Goal: Task Accomplishment & Management: Use online tool/utility

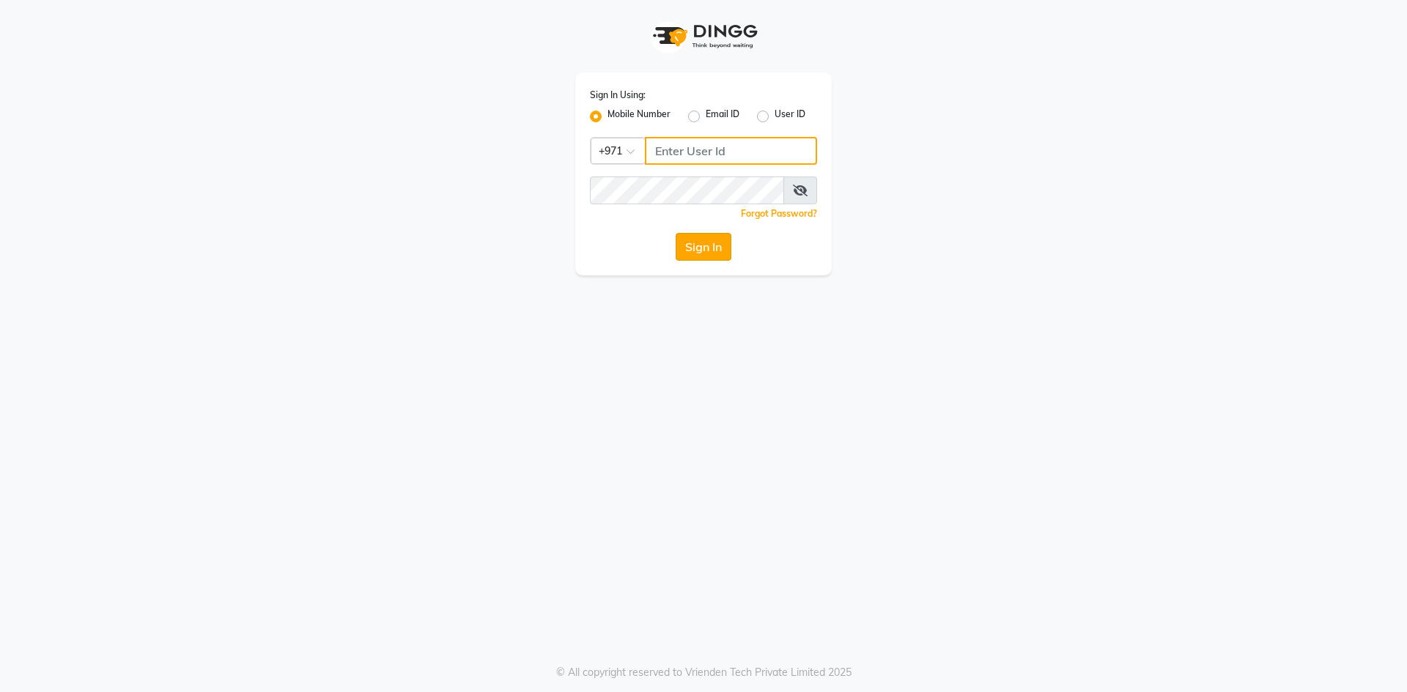
type input "527701267"
click at [682, 242] on button "Sign In" at bounding box center [703, 247] width 56 height 28
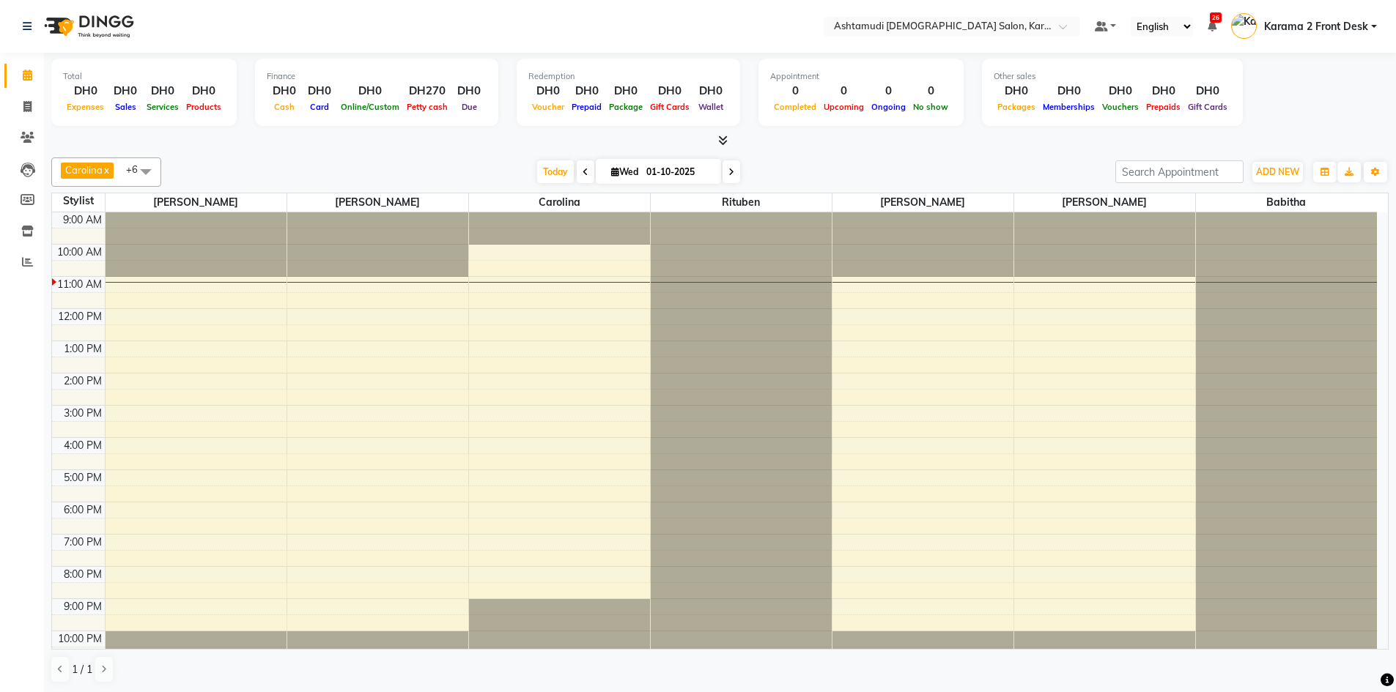
click at [733, 179] on span at bounding box center [731, 171] width 18 height 23
type input "02-10-2025"
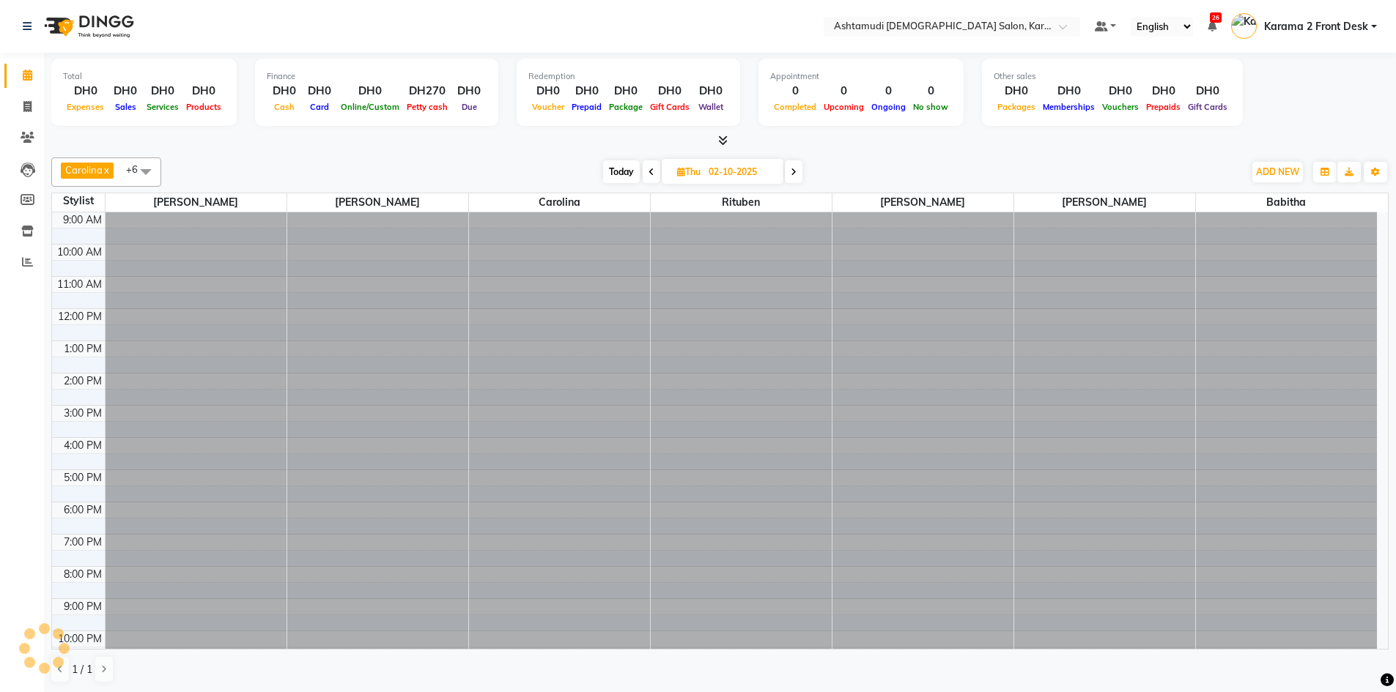
scroll to position [14, 0]
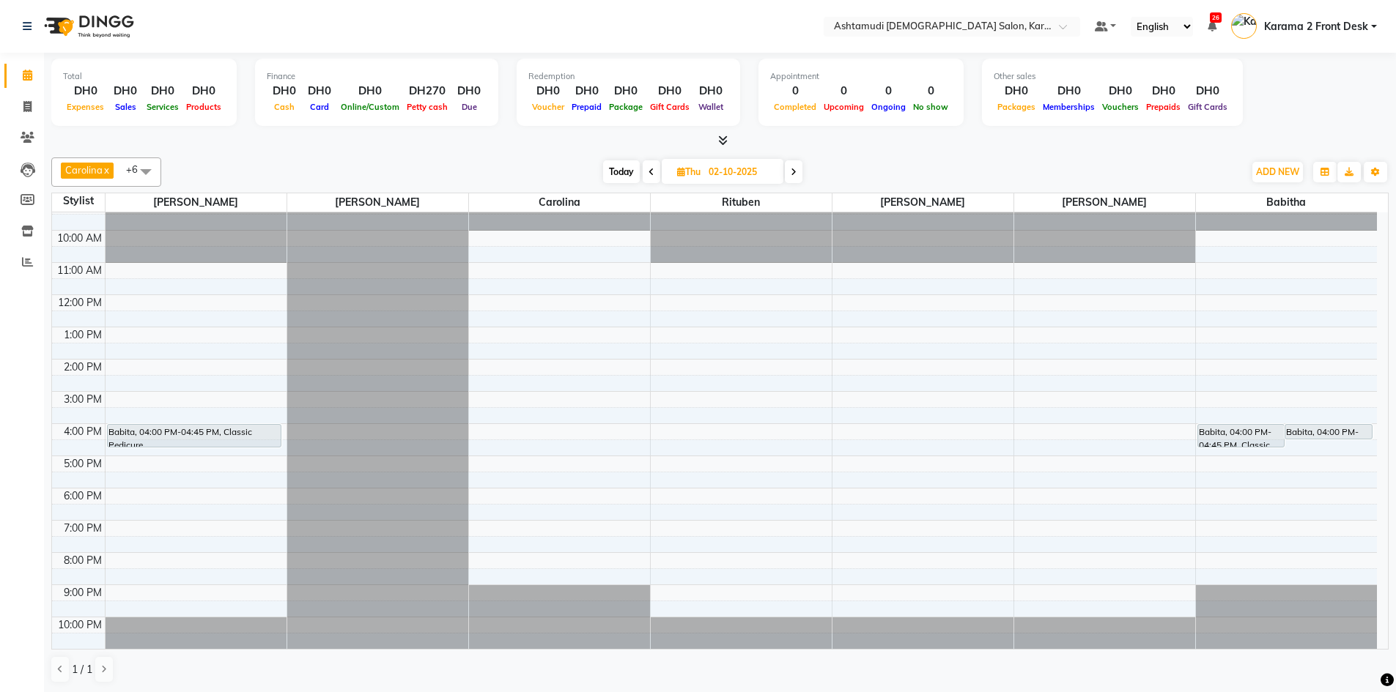
click at [149, 175] on span at bounding box center [145, 171] width 29 height 28
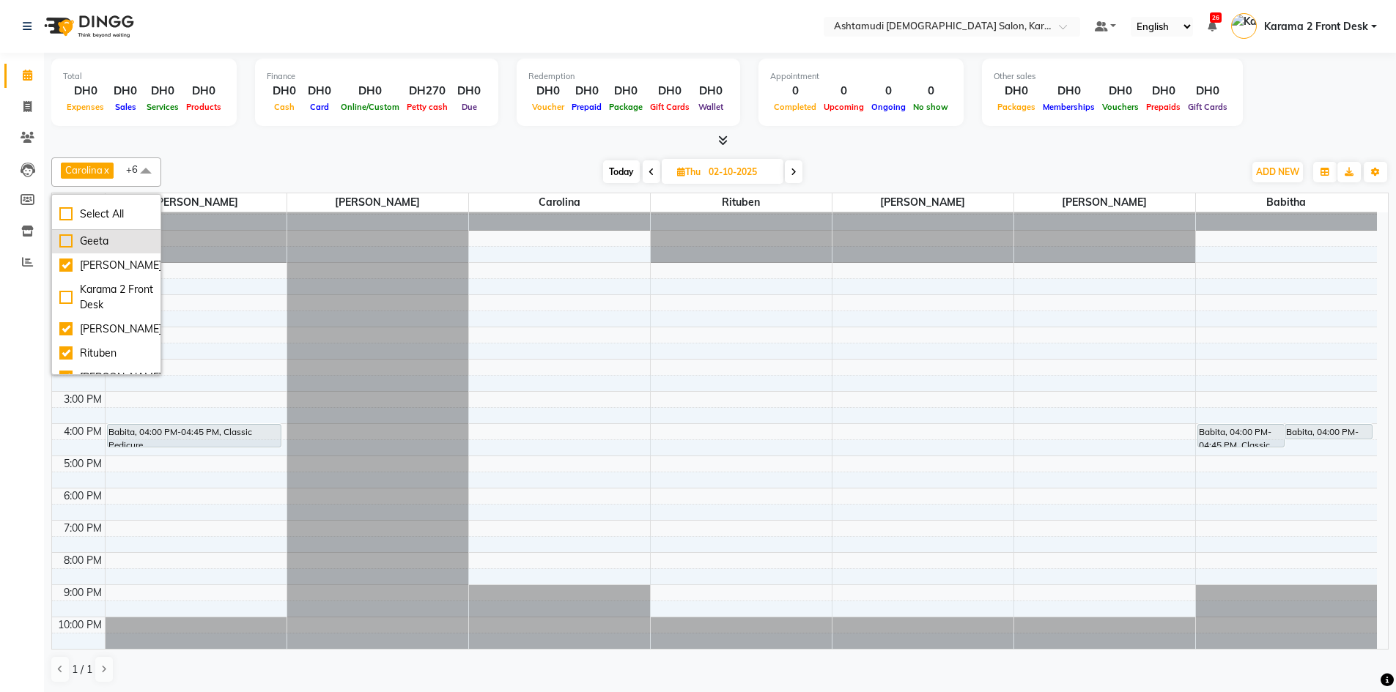
scroll to position [147, 0]
click at [78, 330] on div "[PERSON_NAME]" at bounding box center [106, 337] width 94 height 15
checkbox input "false"
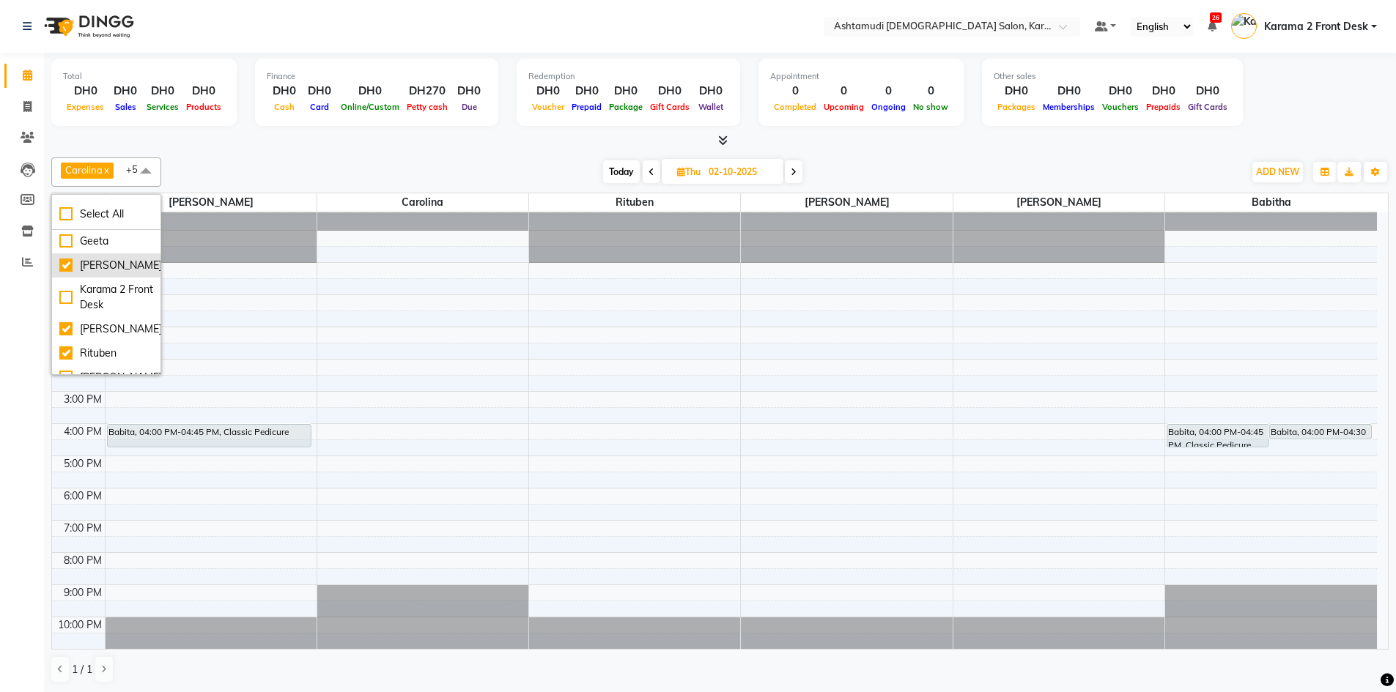
scroll to position [0, 0]
click at [112, 242] on div "Babitha" at bounding box center [106, 241] width 94 height 15
checkbox input "false"
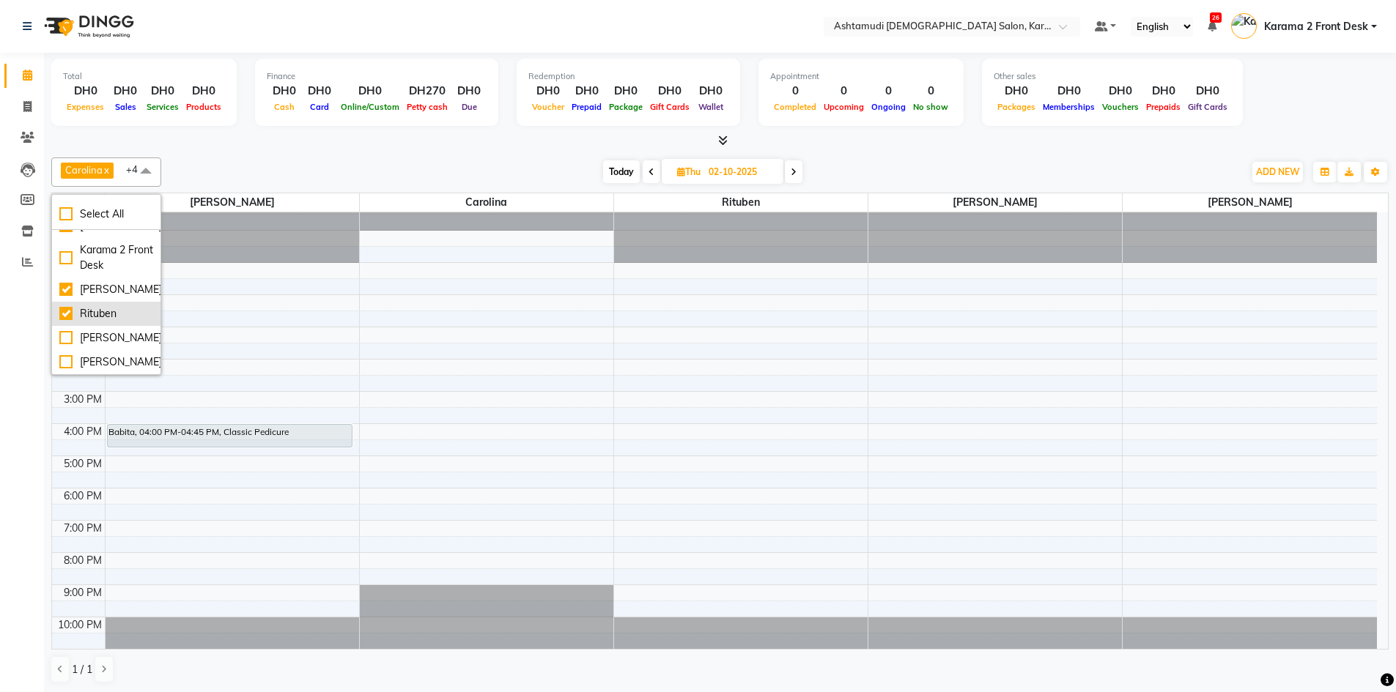
scroll to position [1, 0]
click at [75, 305] on div "Rituben" at bounding box center [106, 312] width 94 height 15
checkbox input "false"
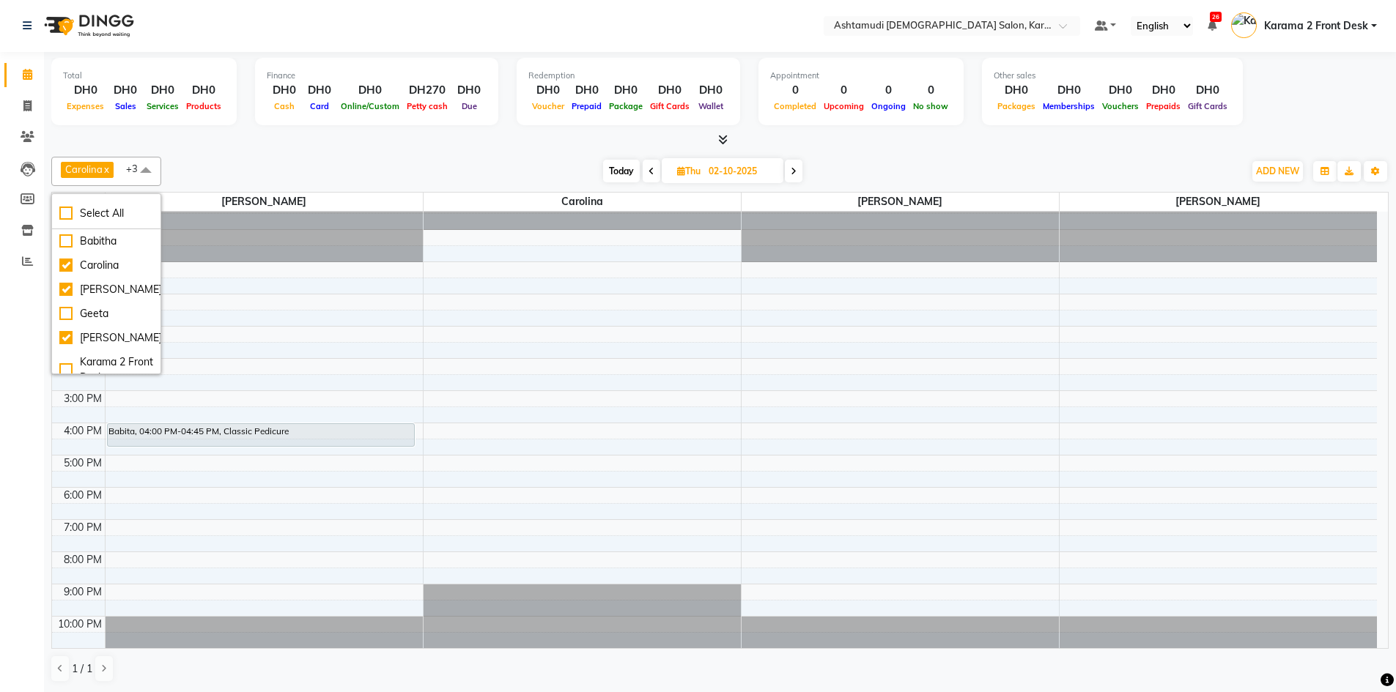
scroll to position [0, 0]
click at [367, 163] on div "Today Thu 02-10-2025" at bounding box center [701, 172] width 1067 height 22
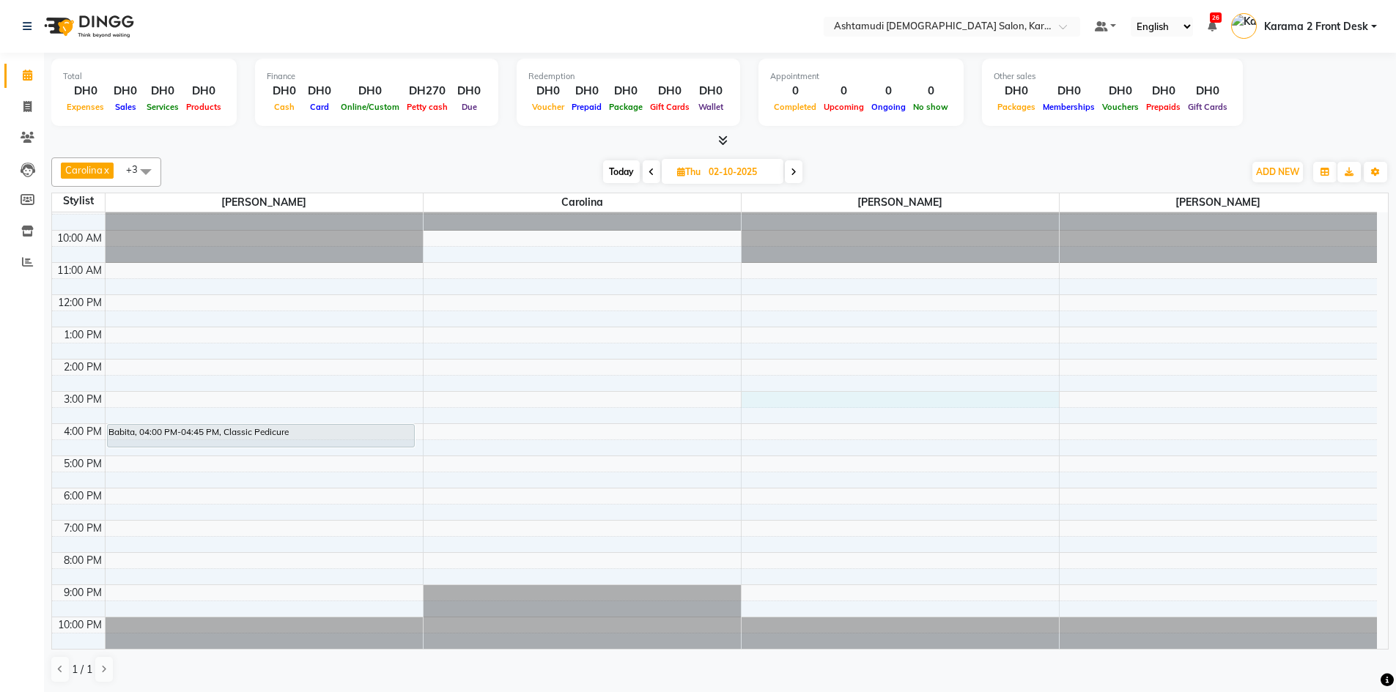
click at [802, 399] on div "9:00 AM 10:00 AM 11:00 AM 12:00 PM 1:00 PM 2:00 PM 3:00 PM 4:00 PM 5:00 PM 6:00…" at bounding box center [714, 424] width 1324 height 451
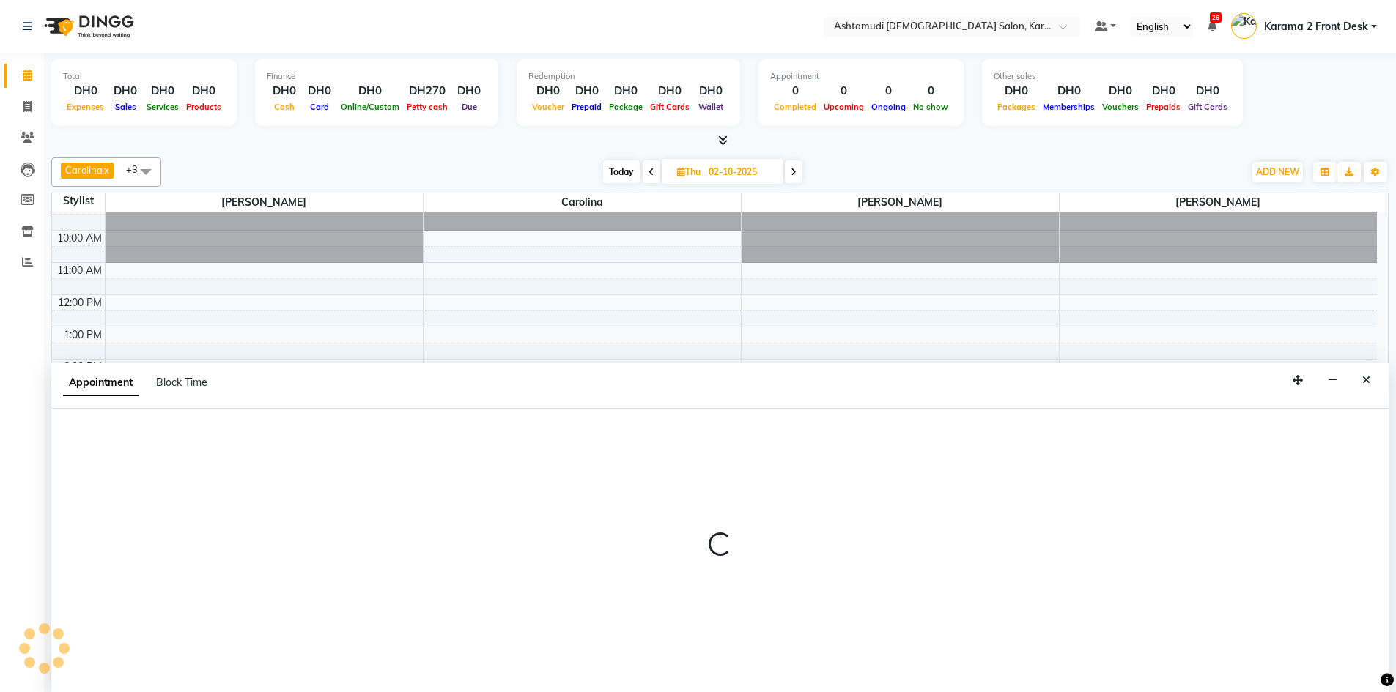
scroll to position [1, 0]
select select "77371"
select select "900"
select select "tentative"
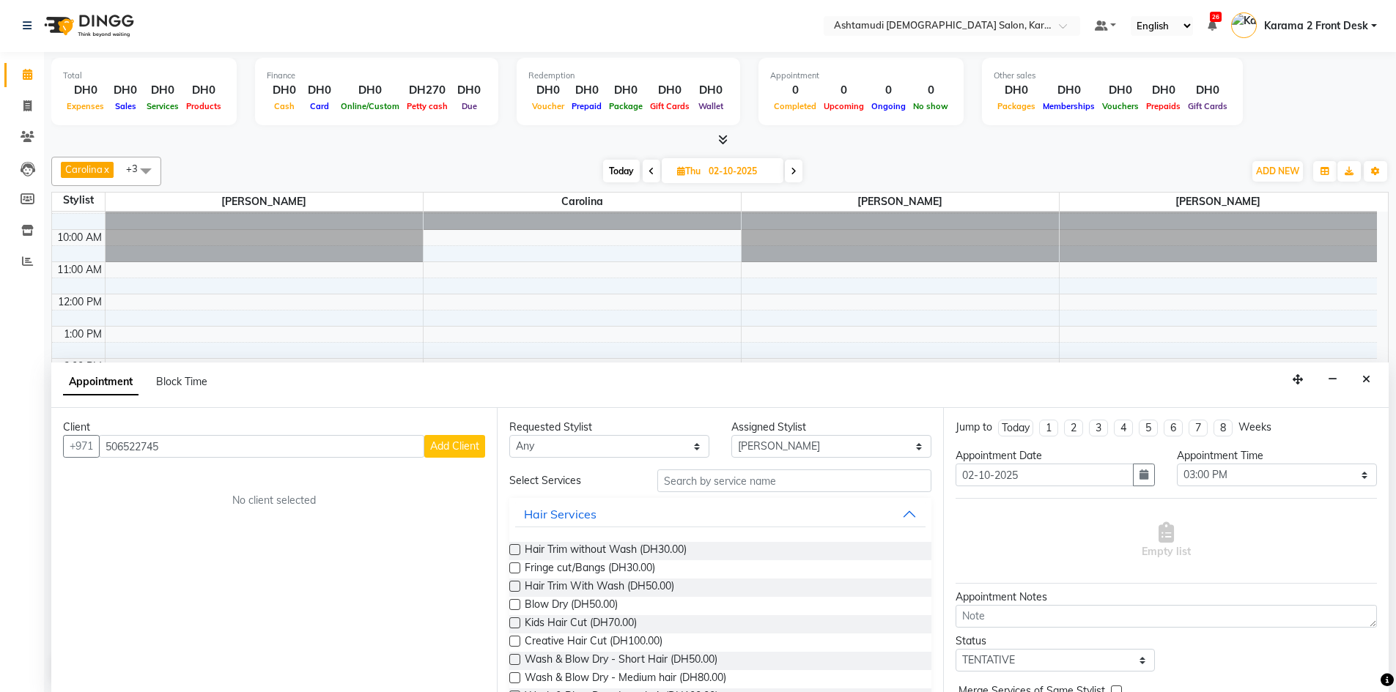
type input "506522745"
click at [429, 442] on button "Add Client" at bounding box center [454, 446] width 61 height 23
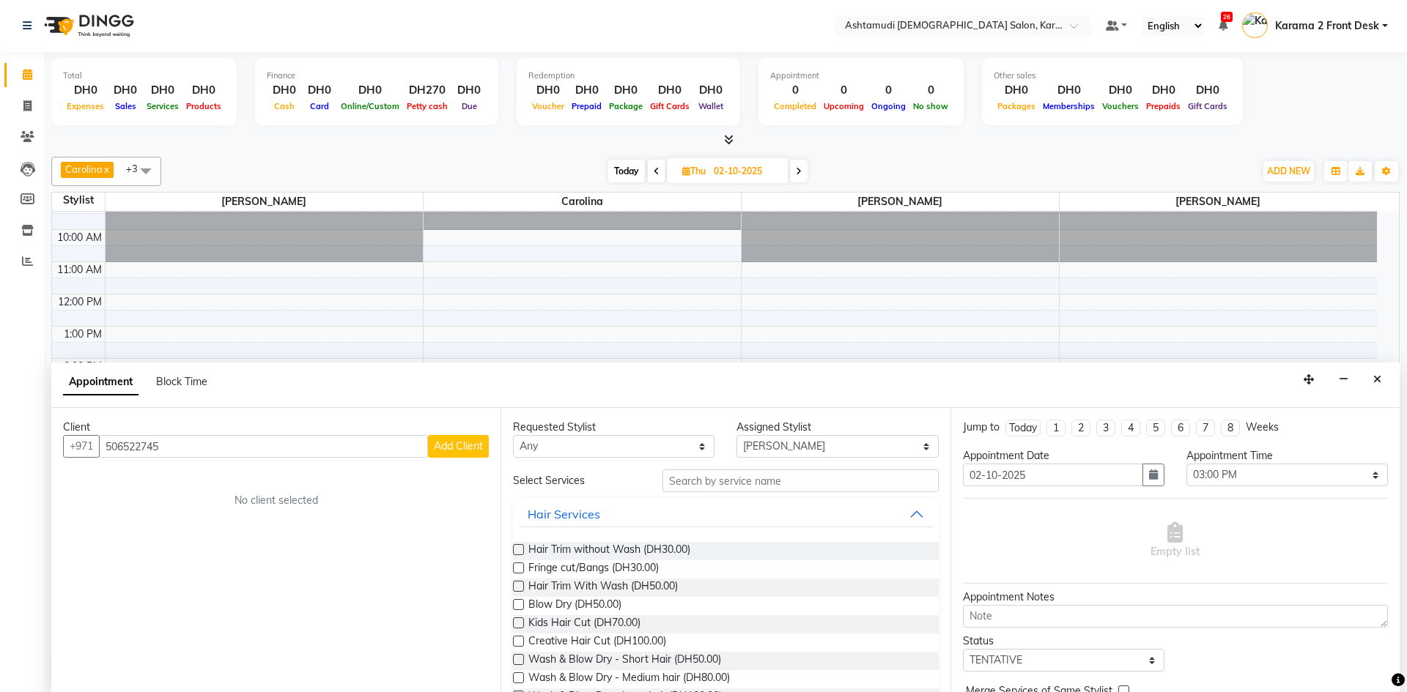
select select "3798"
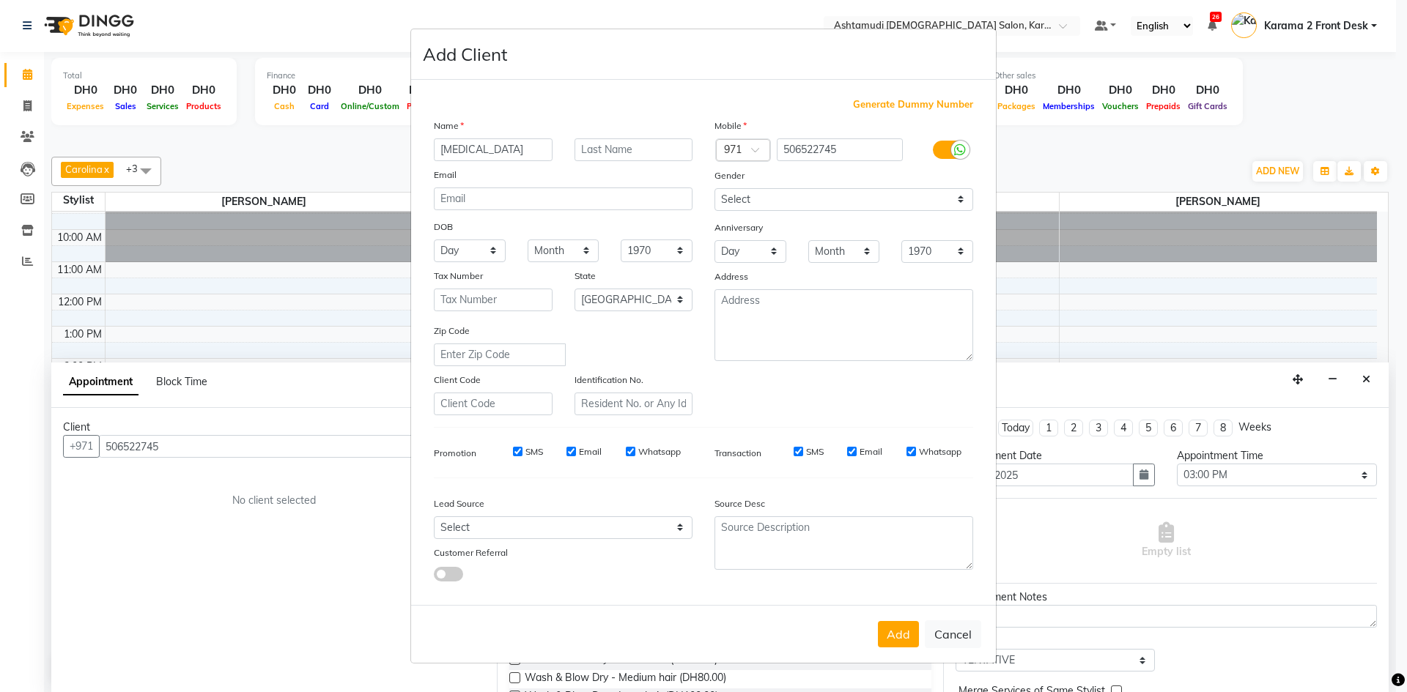
type input "[MEDICAL_DATA]"
click at [750, 206] on select "Select [DEMOGRAPHIC_DATA] [DEMOGRAPHIC_DATA] Other Prefer Not To Say" at bounding box center [843, 199] width 259 height 23
select select "[DEMOGRAPHIC_DATA]"
click at [714, 188] on select "Select [DEMOGRAPHIC_DATA] [DEMOGRAPHIC_DATA] Other Prefer Not To Say" at bounding box center [843, 199] width 259 height 23
click at [483, 252] on select "Day 01 02 03 04 05 06 07 08 09 10 11 12 13 14 15 16 17 18 19 20 21 22 23 24 25 …" at bounding box center [470, 251] width 72 height 23
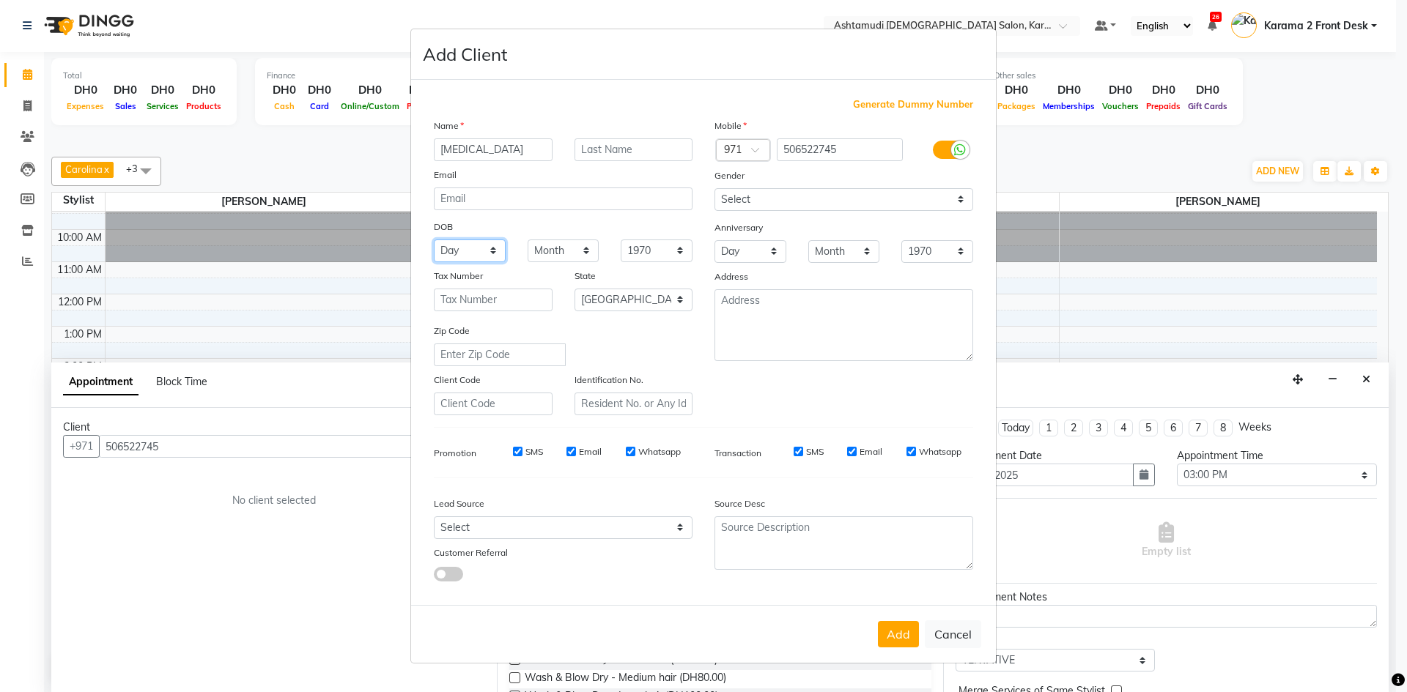
select select "15"
click at [434, 240] on select "Day 01 02 03 04 05 06 07 08 09 10 11 12 13 14 15 16 17 18 19 20 21 22 23 24 25 …" at bounding box center [470, 251] width 72 height 23
click at [582, 252] on select "Month January February March April May June July August September October Novem…" at bounding box center [563, 251] width 72 height 23
select select "10"
click at [527, 240] on select "Month January February March April May June July August September October Novem…" at bounding box center [563, 251] width 72 height 23
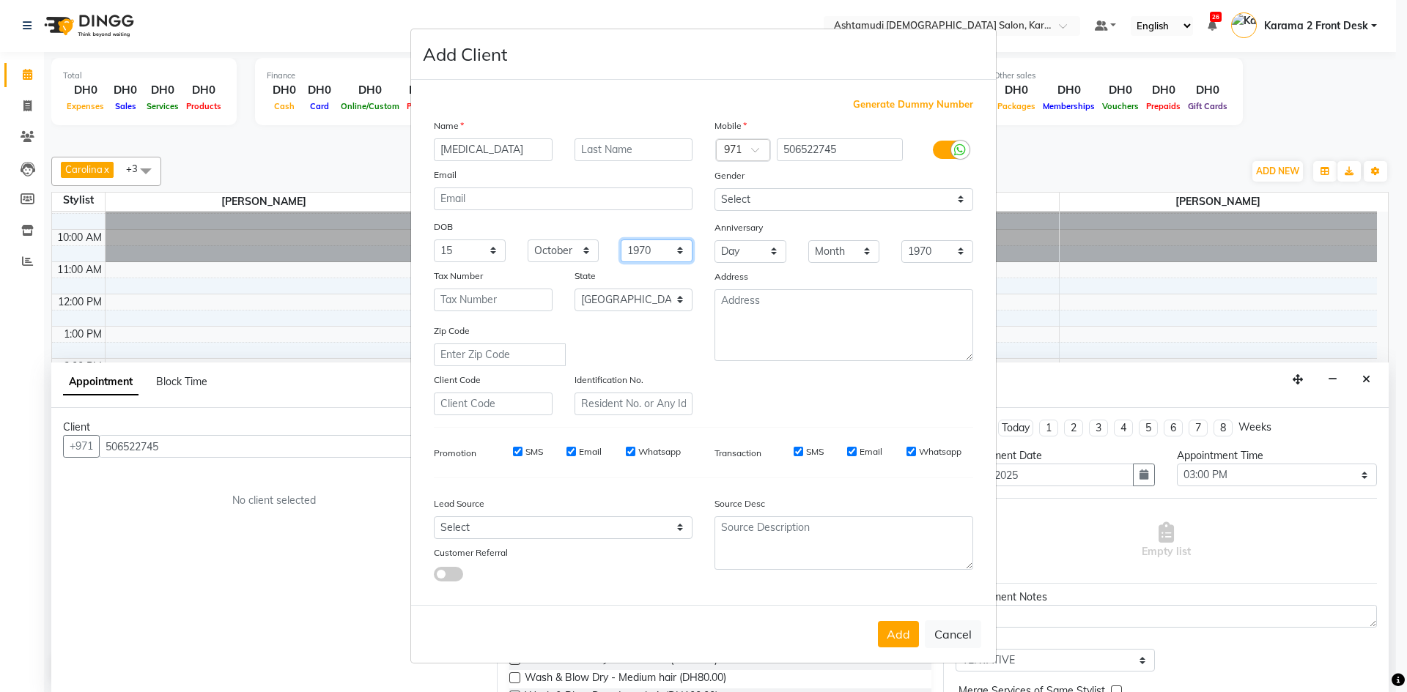
click at [656, 251] on select "1940 1941 1942 1943 1944 1945 1946 1947 1948 1949 1950 1951 1952 1953 1954 1955…" at bounding box center [656, 251] width 72 height 23
select select "1982"
click at [620, 240] on select "1940 1941 1942 1943 1944 1945 1946 1947 1948 1949 1950 1951 1952 1953 1954 1955…" at bounding box center [656, 251] width 72 height 23
click at [890, 629] on button "Add" at bounding box center [898, 634] width 41 height 26
select select
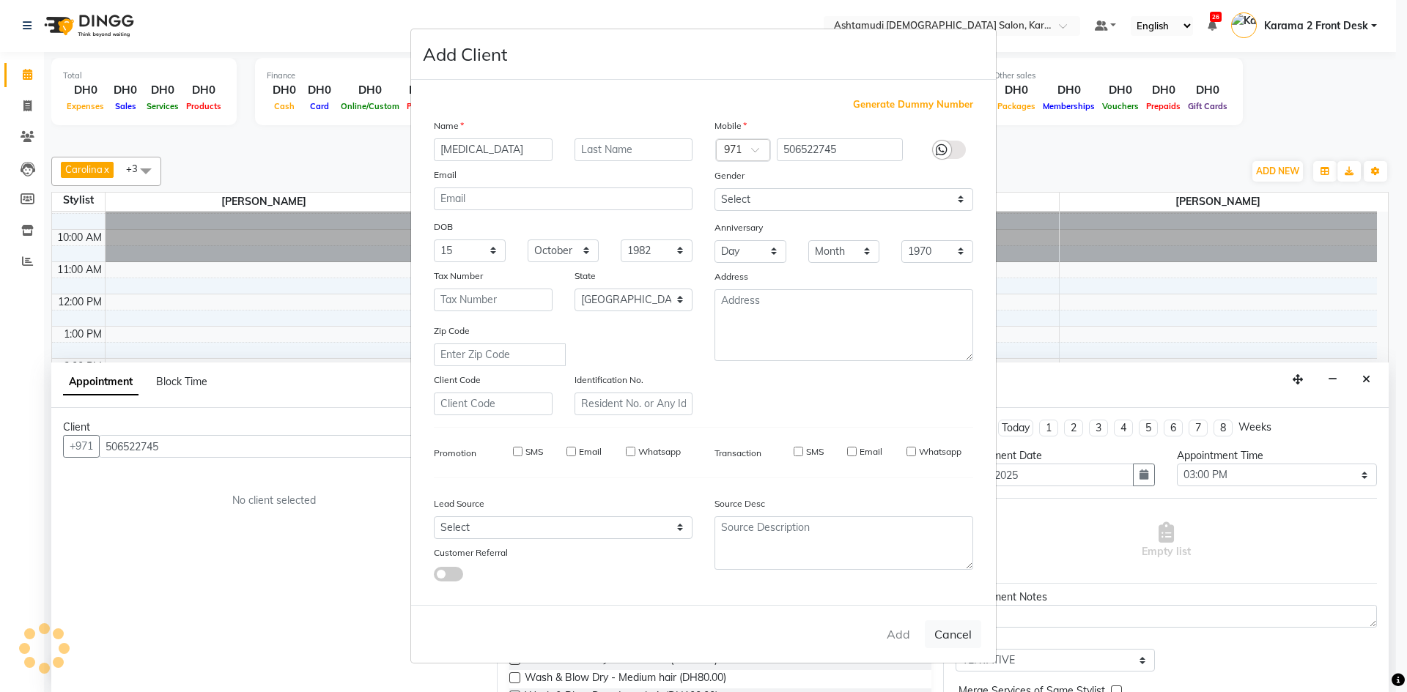
select select
select select "null"
select select
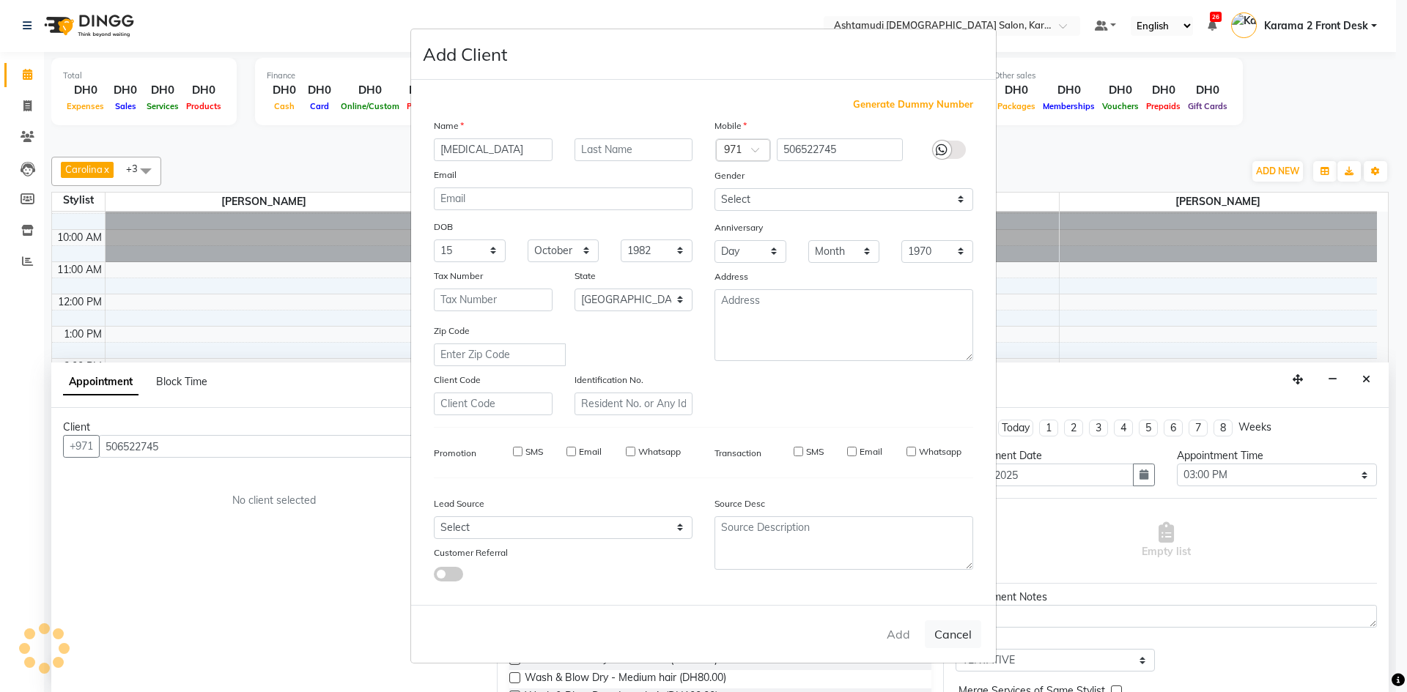
select select
checkbox input "false"
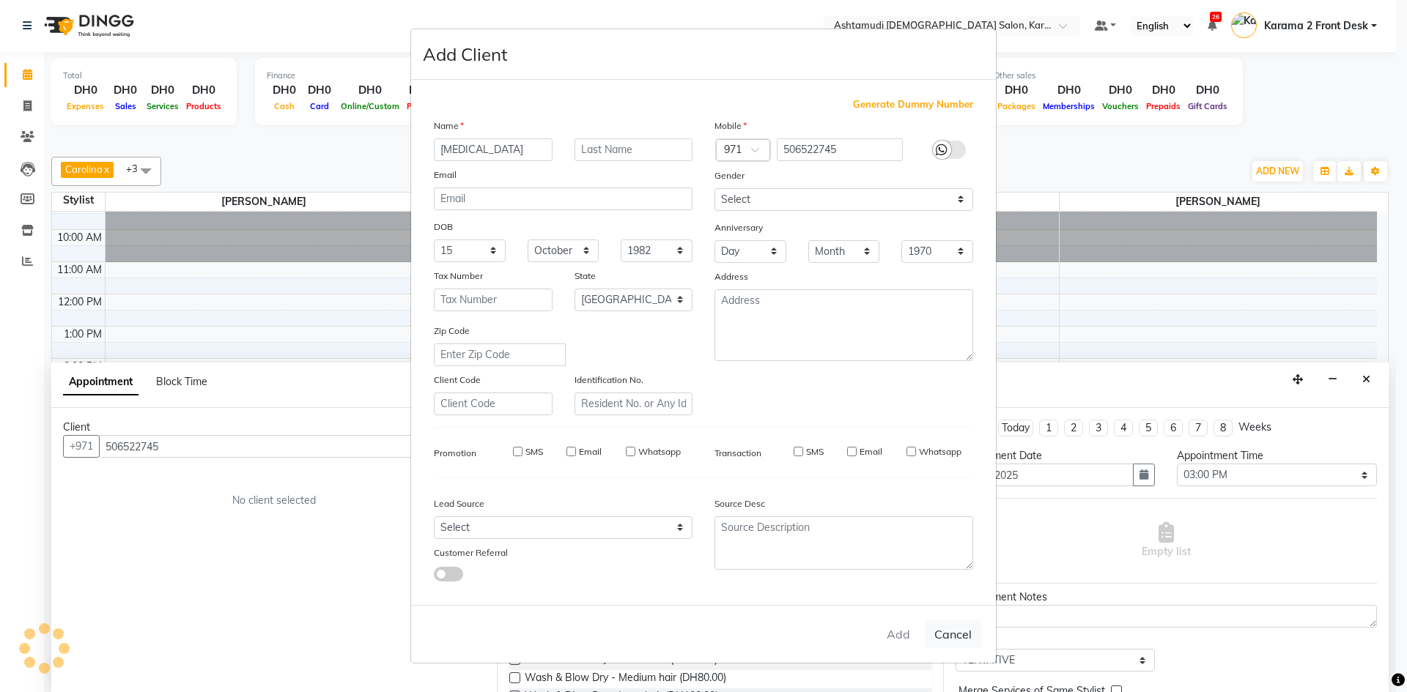
checkbox input "false"
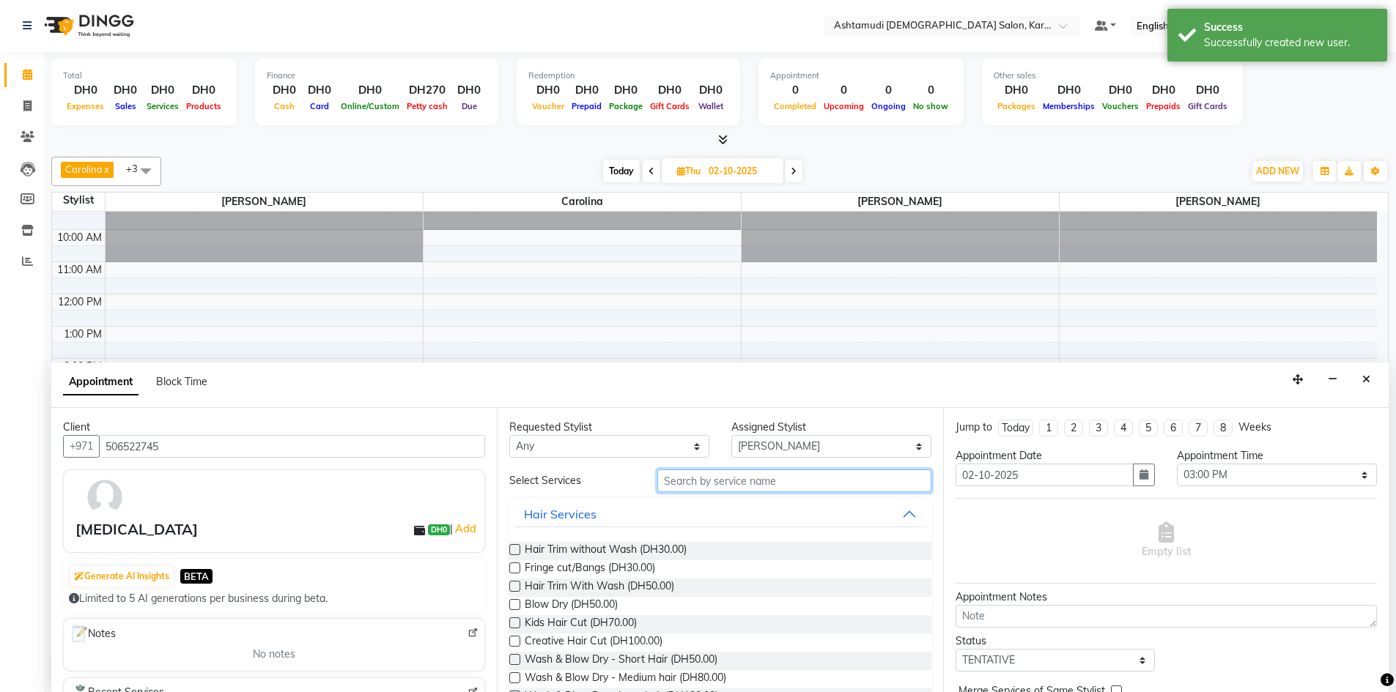
click at [757, 483] on input "text" at bounding box center [794, 481] width 274 height 23
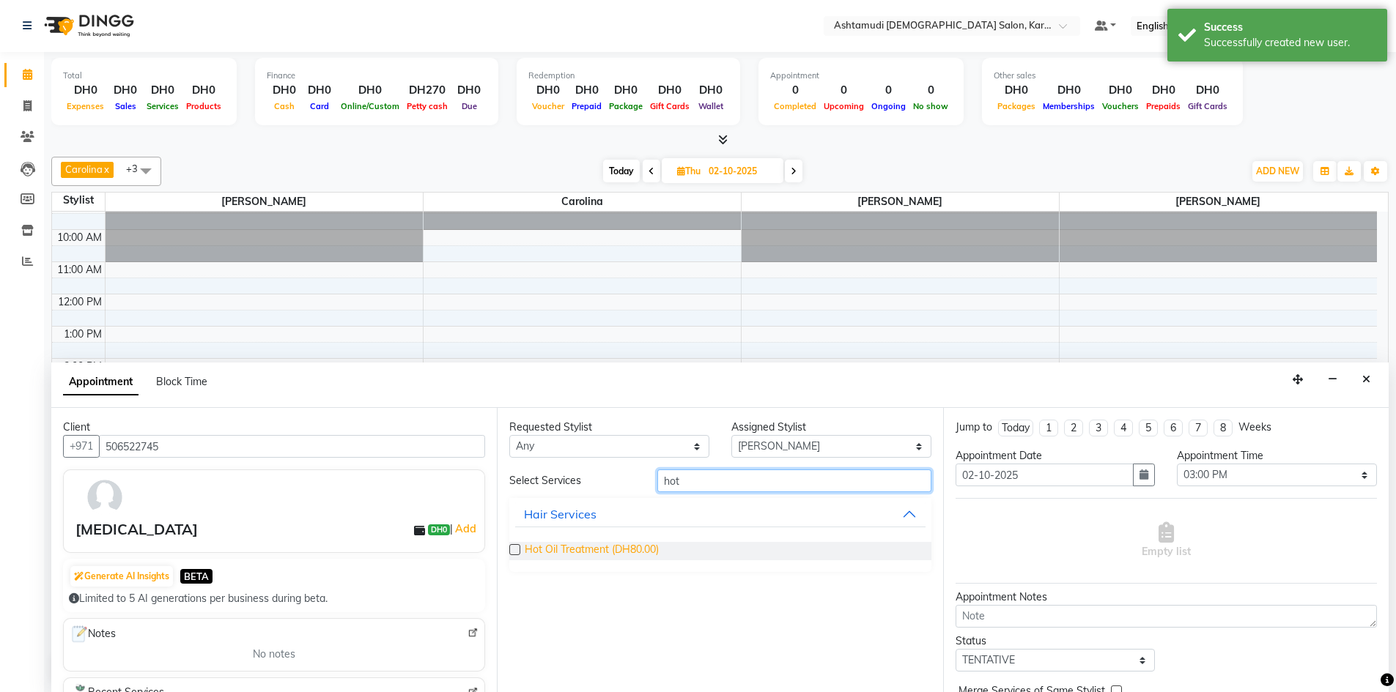
type input "hot"
click at [559, 546] on span "Hot Oil Treatment (DH80.00)" at bounding box center [592, 551] width 134 height 18
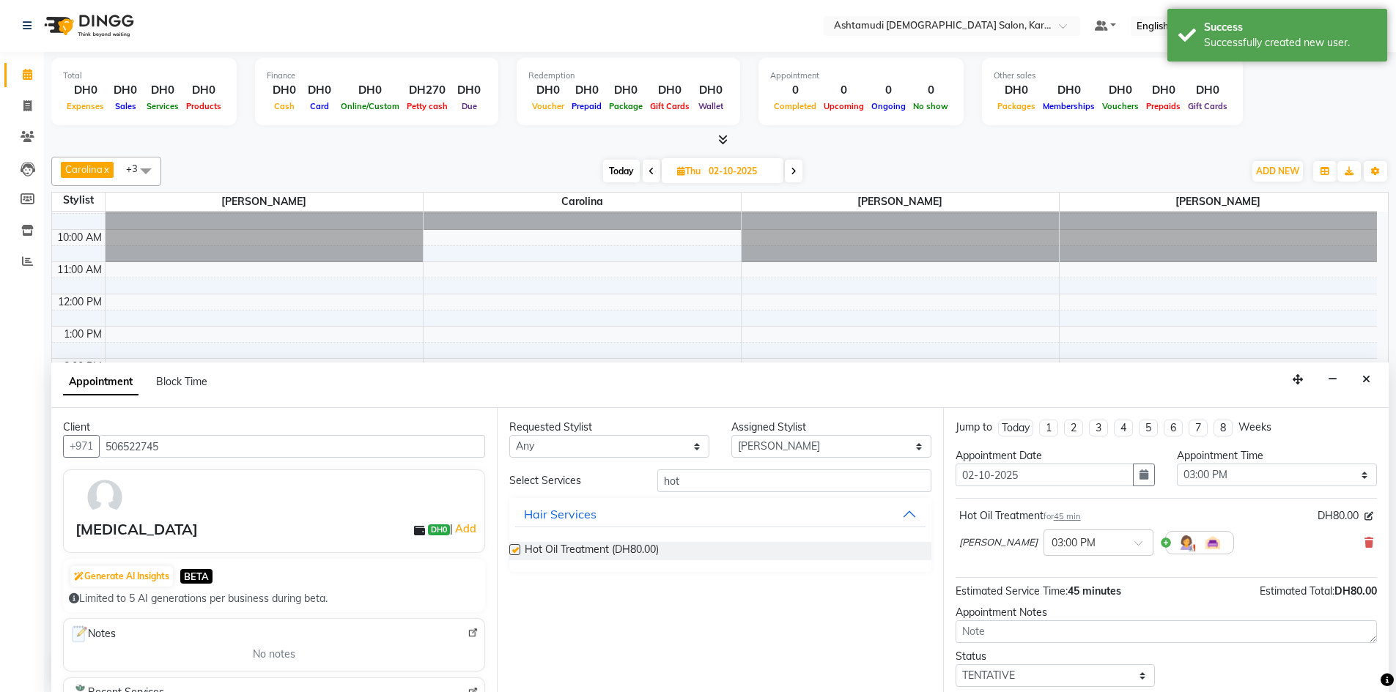
checkbox input "false"
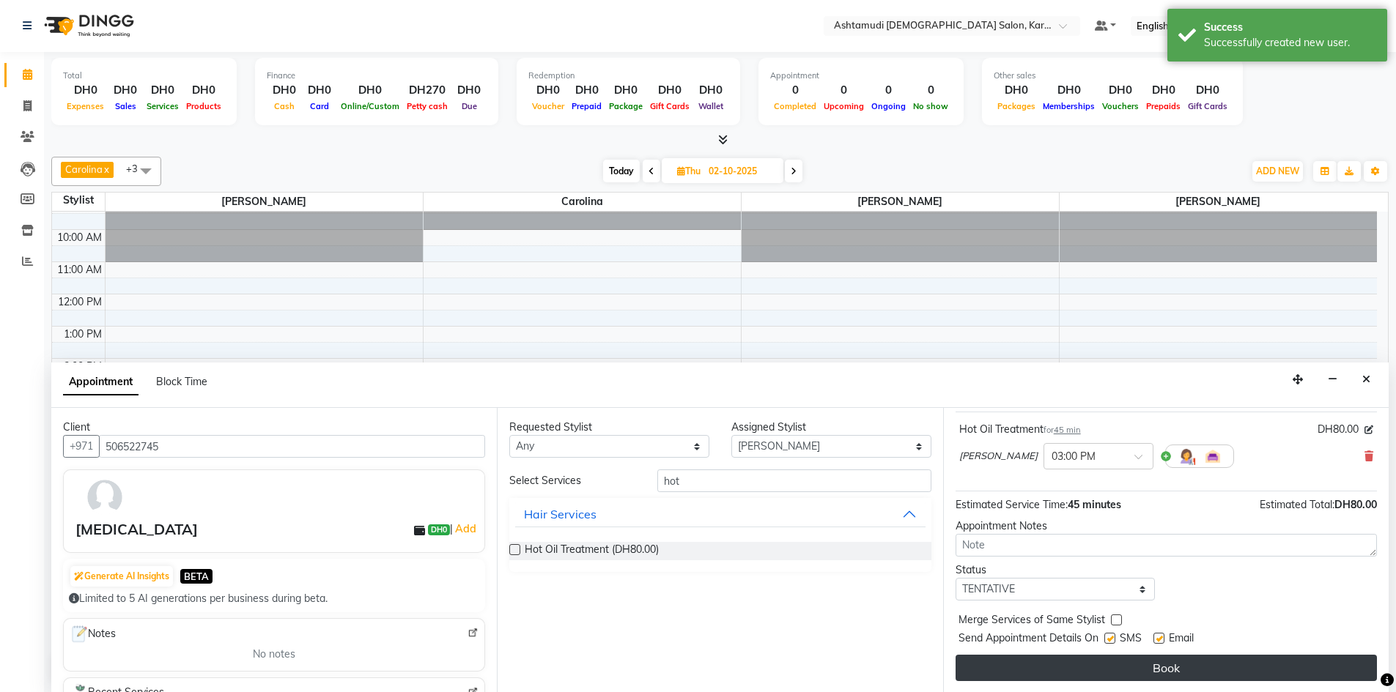
scroll to position [87, 0]
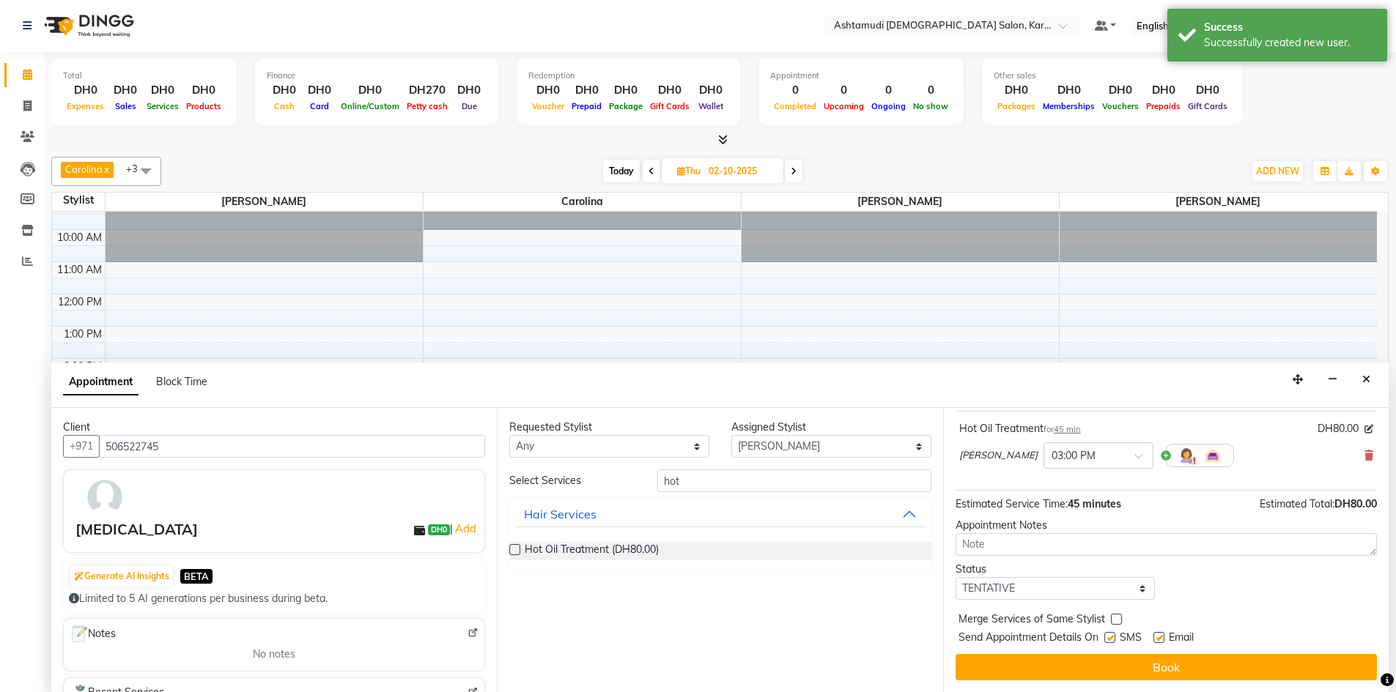
drag, startPoint x: 1026, startPoint y: 662, endPoint x: 1018, endPoint y: 655, distance: 10.4
click at [1025, 662] on button "Book" at bounding box center [1165, 667] width 421 height 26
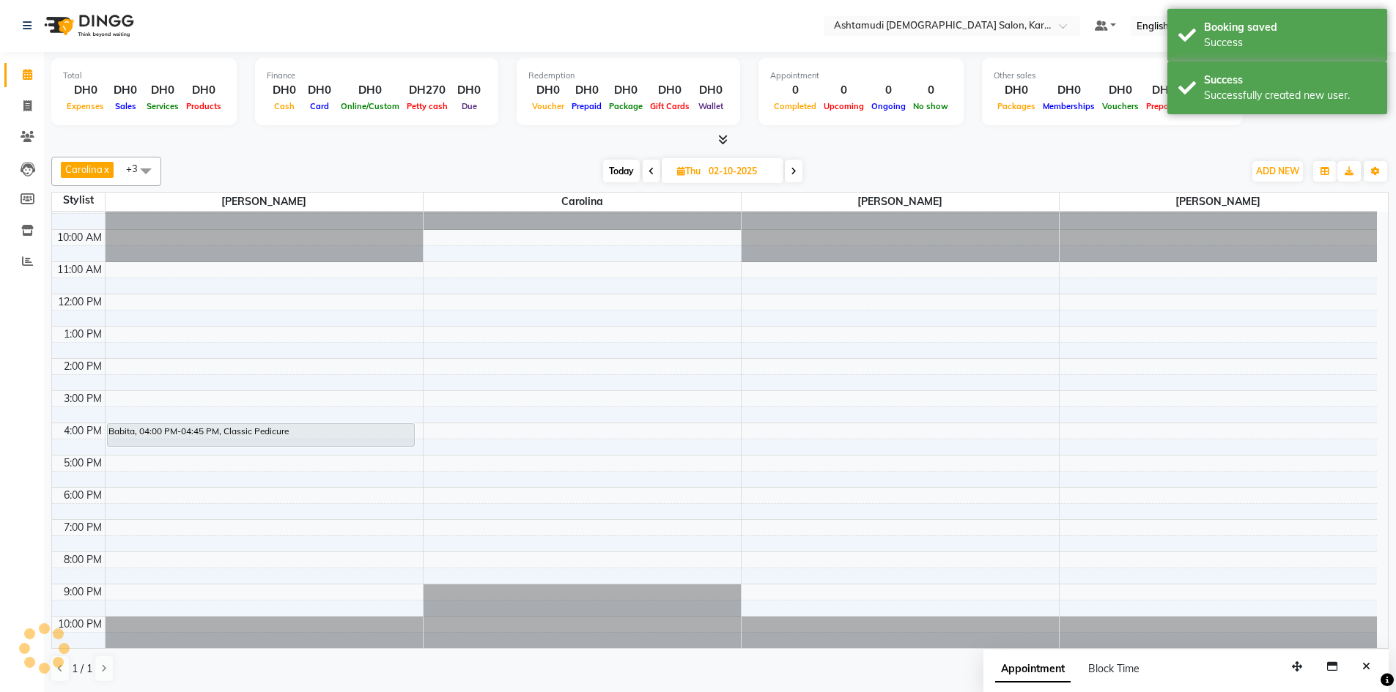
scroll to position [0, 0]
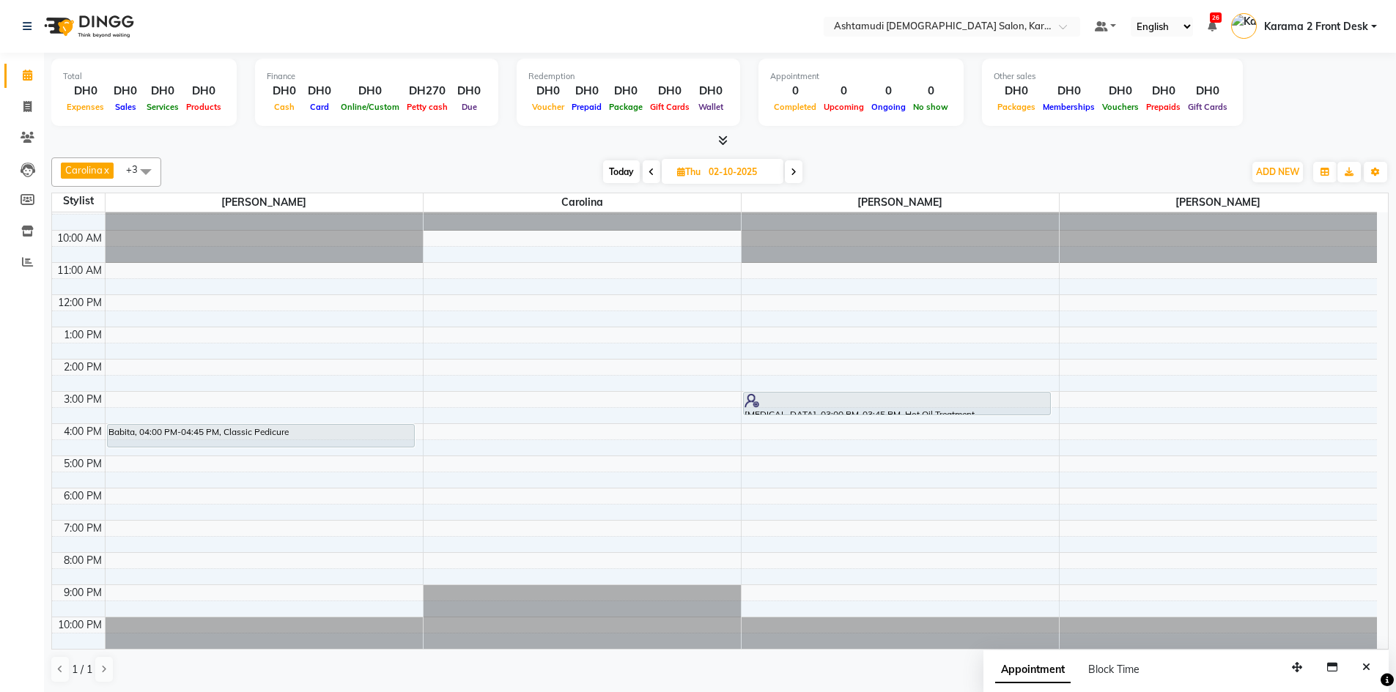
click at [625, 167] on span "Today" at bounding box center [621, 171] width 37 height 23
type input "01-10-2025"
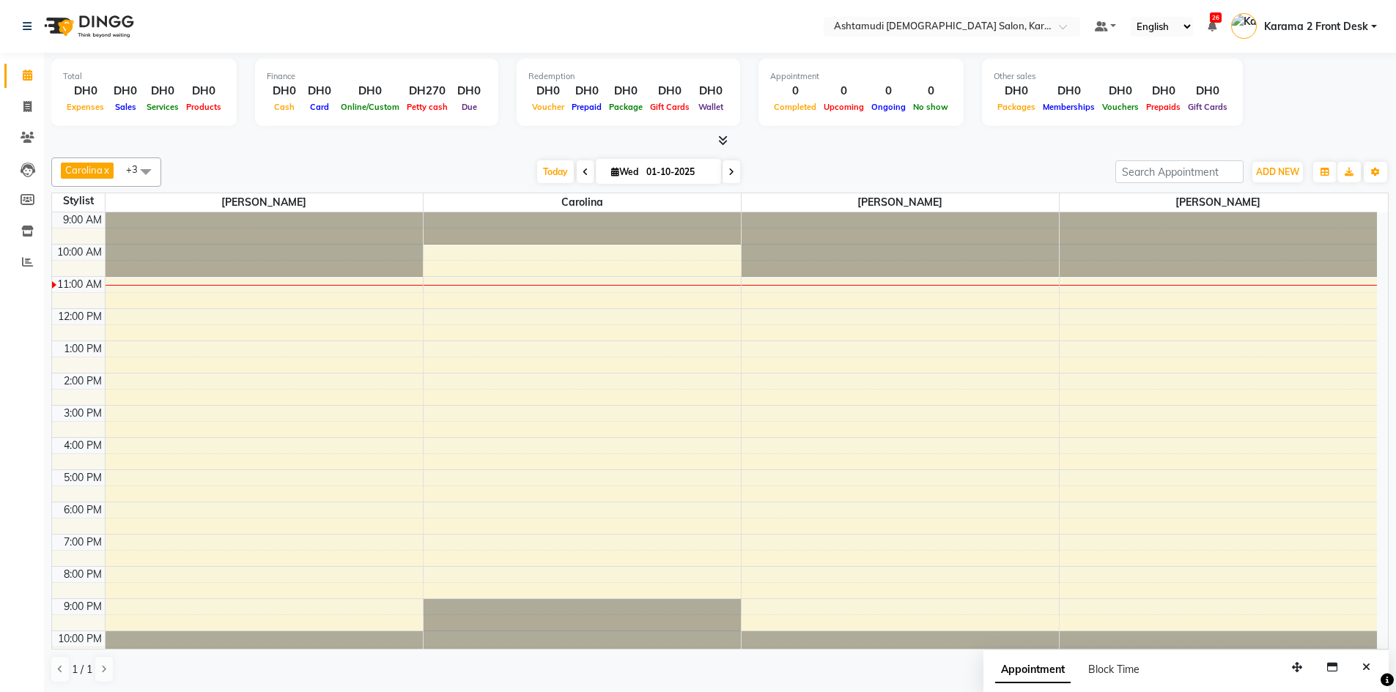
click at [141, 174] on span at bounding box center [145, 171] width 29 height 28
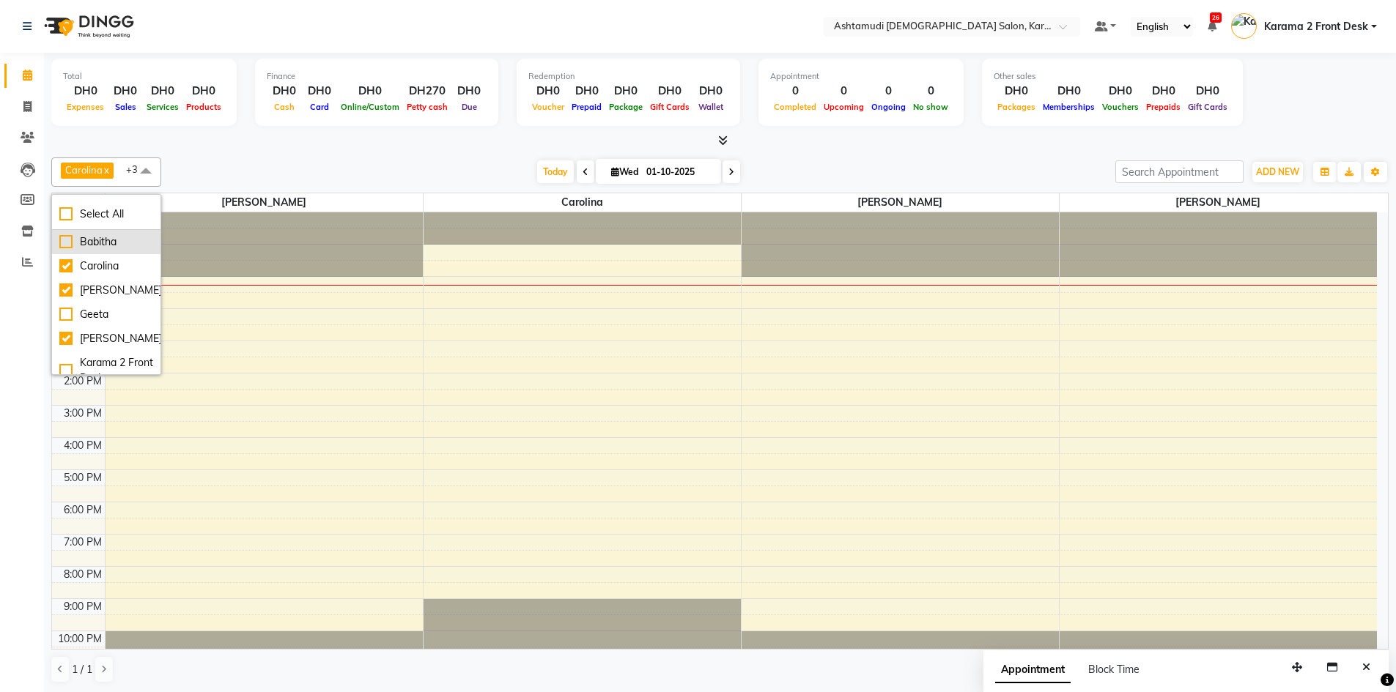
click at [99, 247] on div "Babitha" at bounding box center [106, 241] width 94 height 15
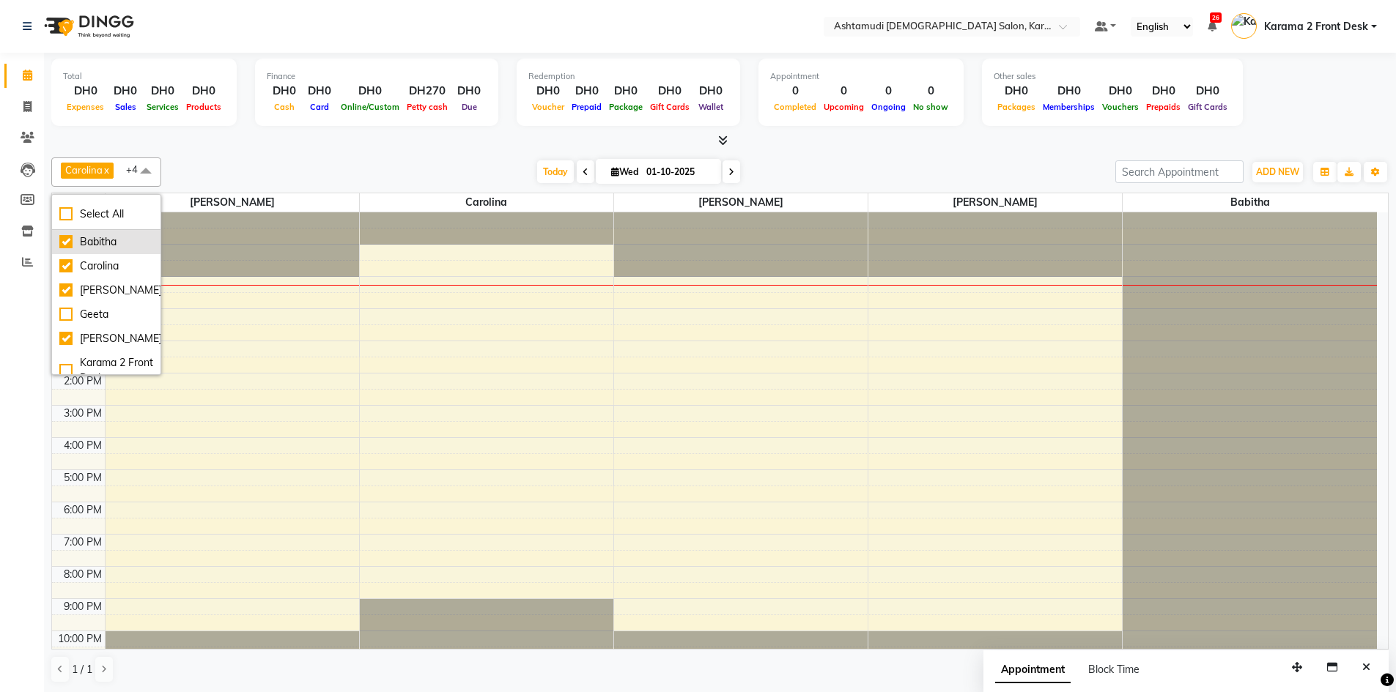
click at [98, 247] on div "Babitha" at bounding box center [106, 241] width 94 height 15
checkbox input "false"
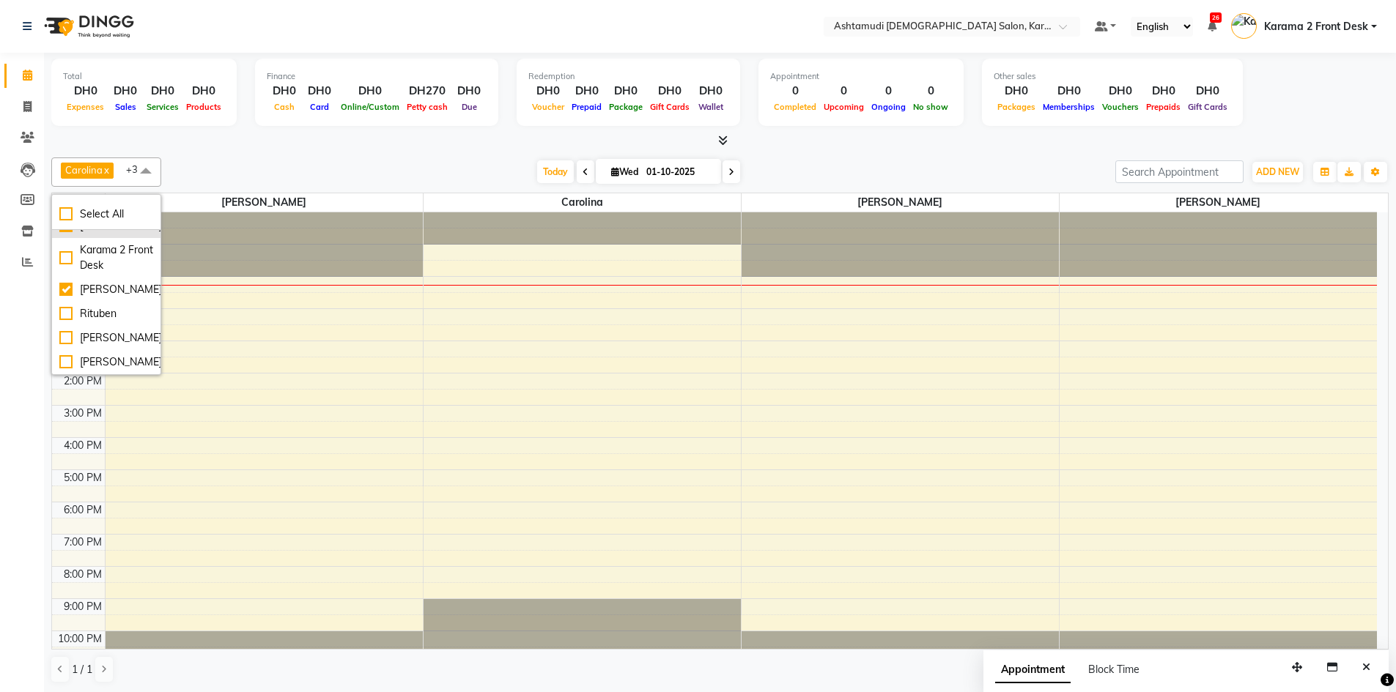
scroll to position [159, 0]
click at [89, 306] on div "Rituben" at bounding box center [106, 313] width 94 height 15
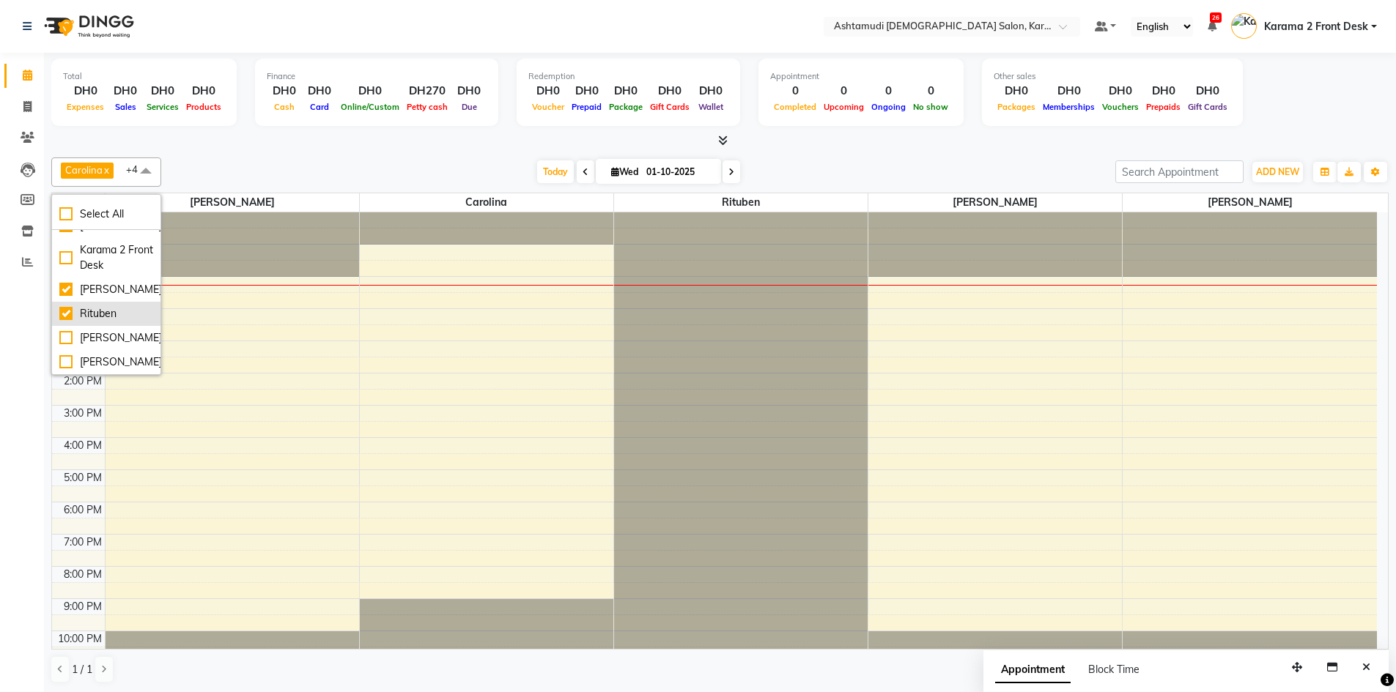
click at [89, 306] on div "Rituben" at bounding box center [106, 313] width 94 height 15
checkbox input "false"
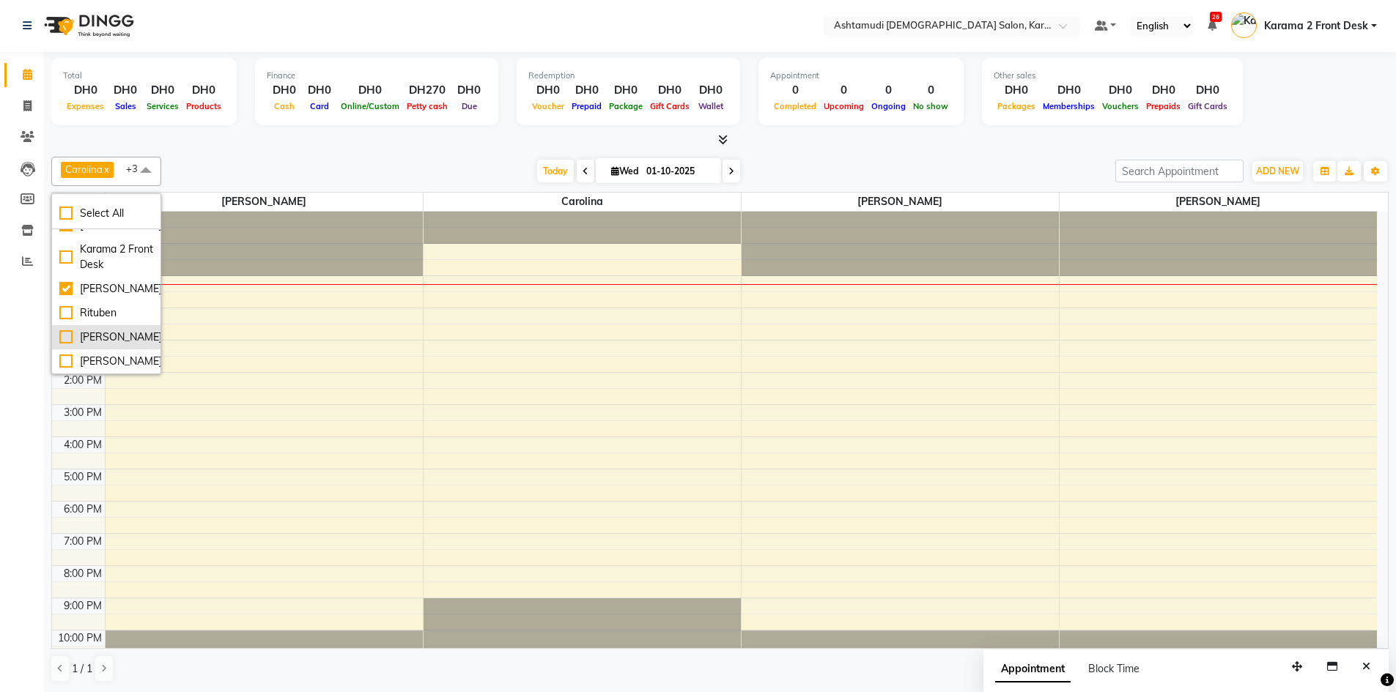
click at [92, 330] on div "[PERSON_NAME]" at bounding box center [106, 337] width 94 height 15
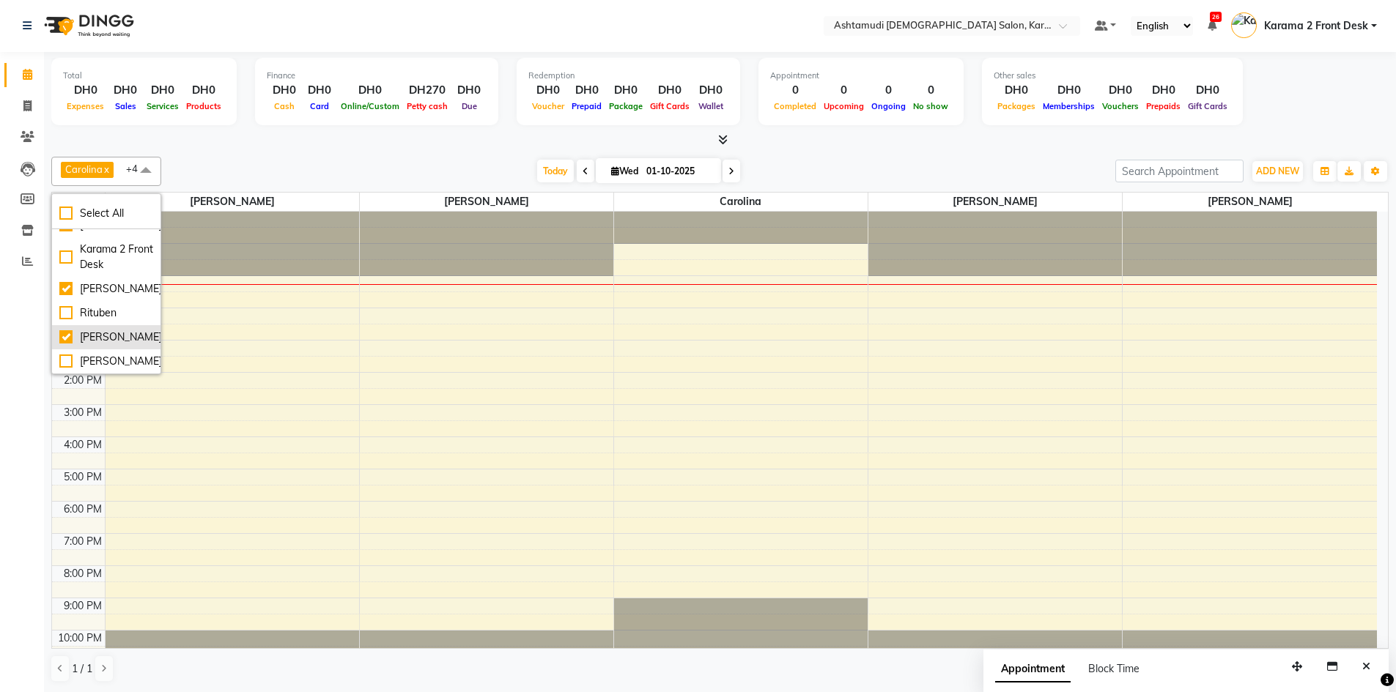
click at [91, 330] on div "[PERSON_NAME]" at bounding box center [106, 337] width 94 height 15
checkbox input "false"
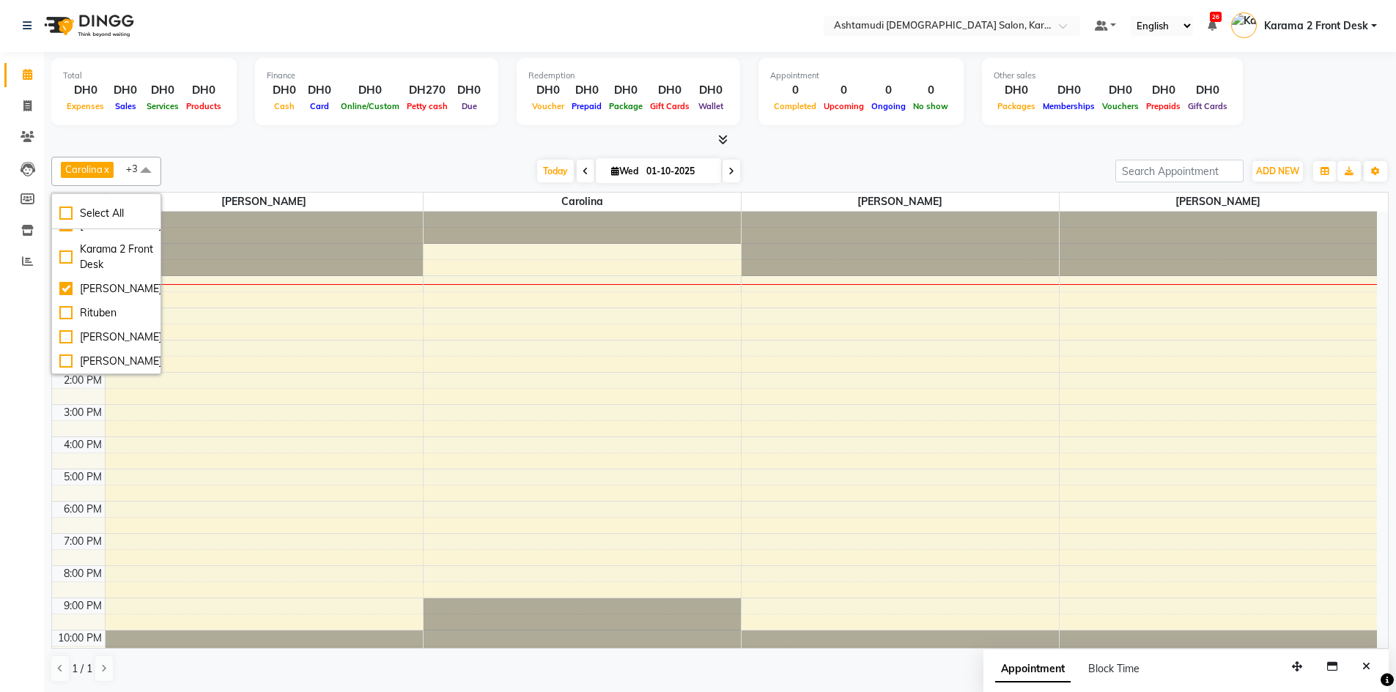
click at [251, 140] on div at bounding box center [719, 140] width 1337 height 15
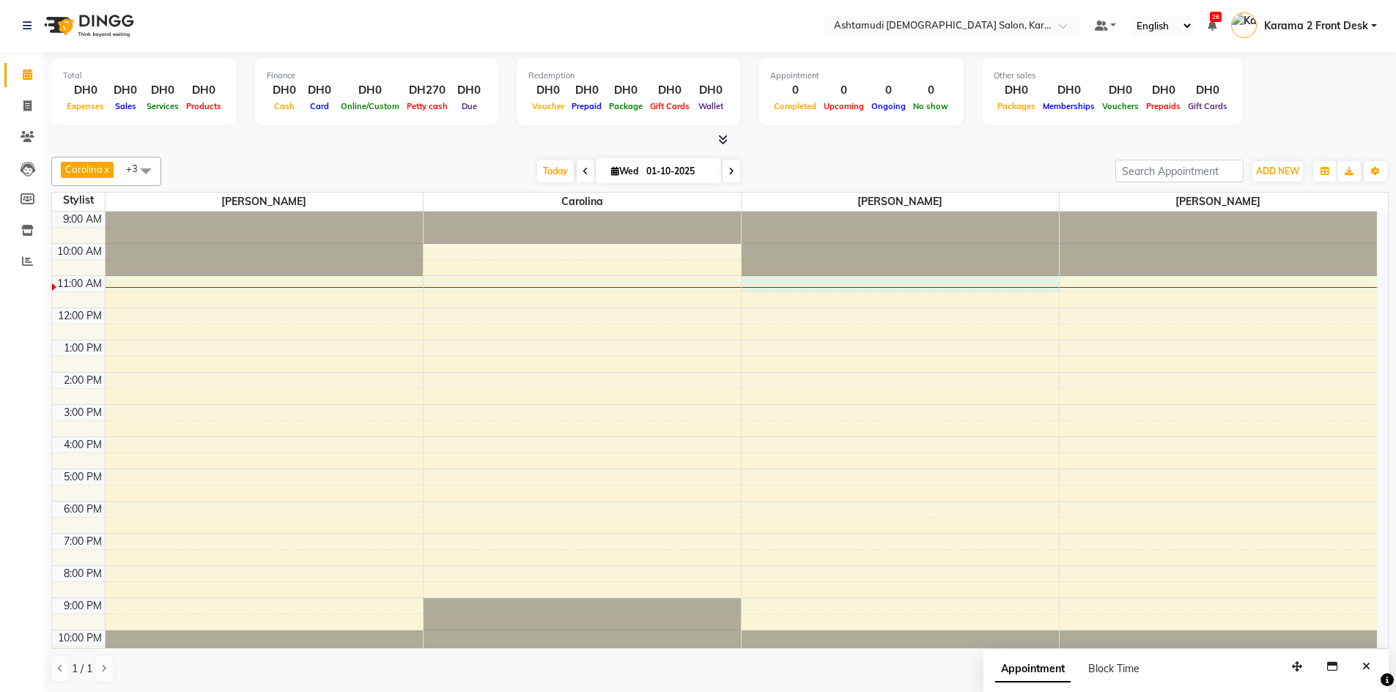
click at [848, 290] on div "9:00 AM 10:00 AM 11:00 AM 12:00 PM 1:00 PM 2:00 PM 3:00 PM 4:00 PM 5:00 PM 6:00…" at bounding box center [714, 437] width 1324 height 451
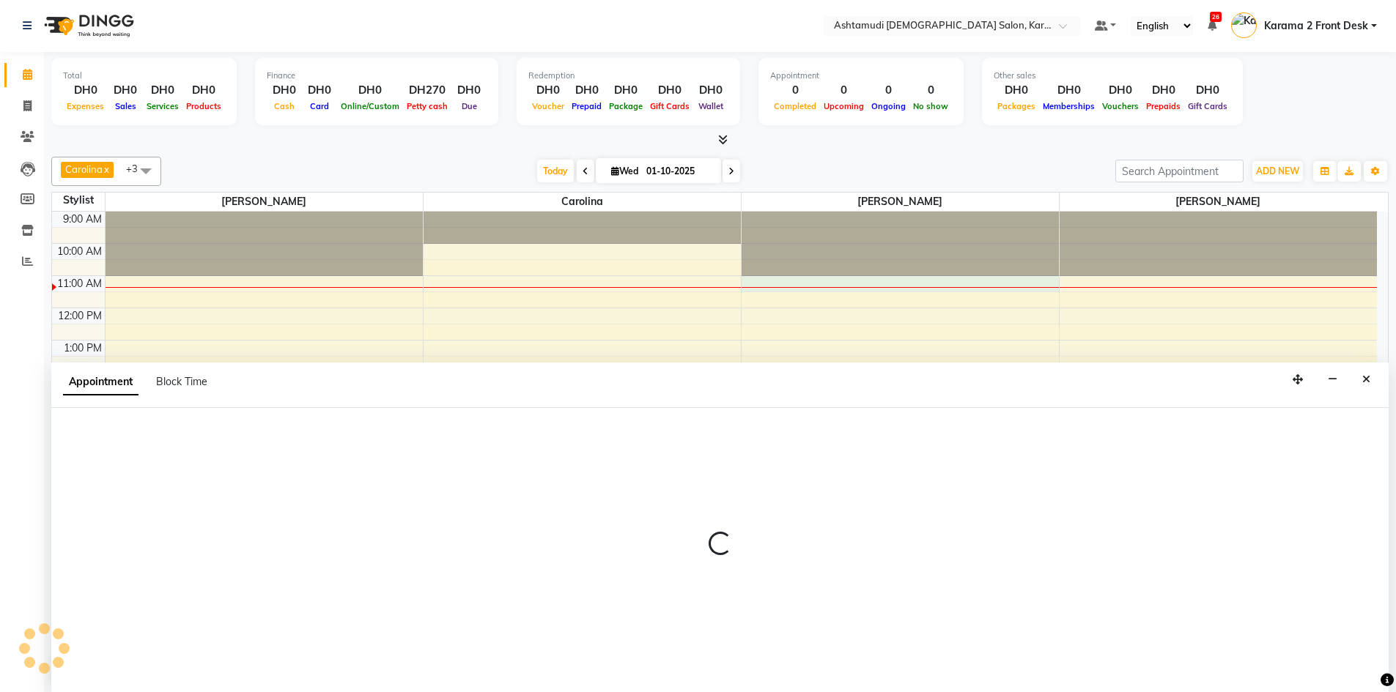
select select "77371"
select select "tentative"
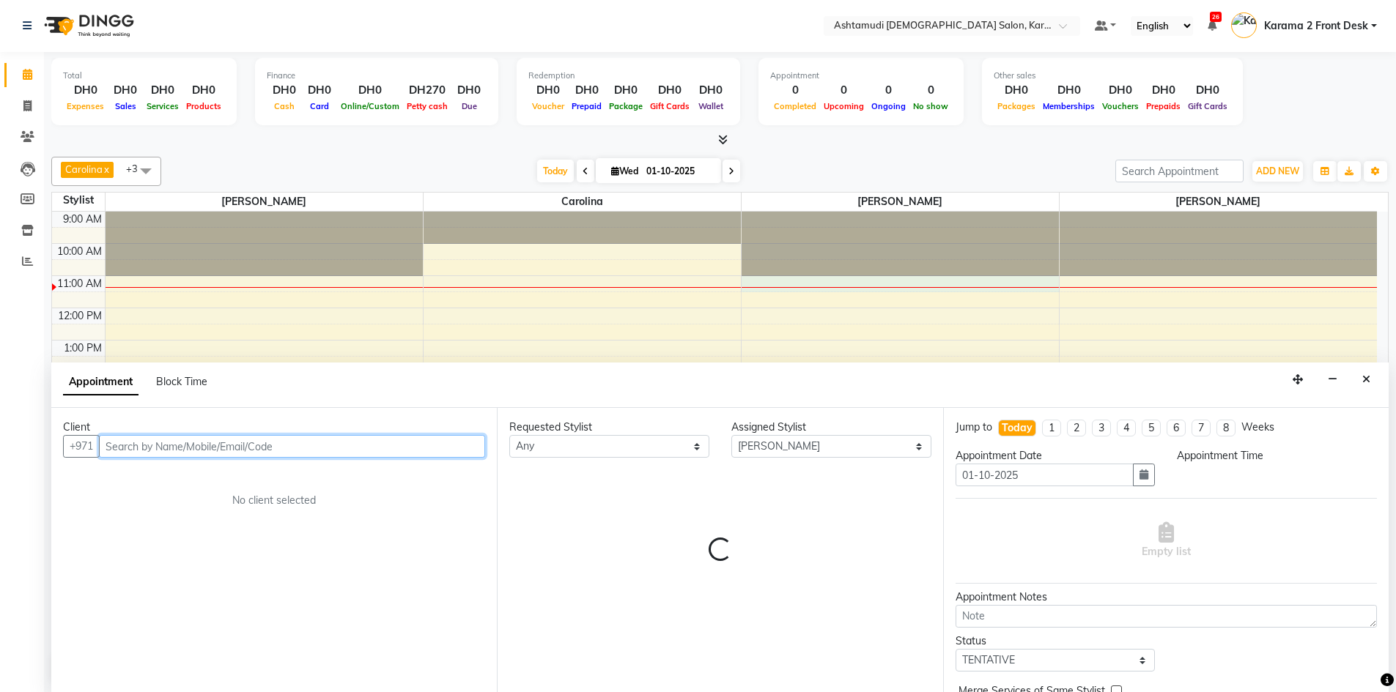
select select "660"
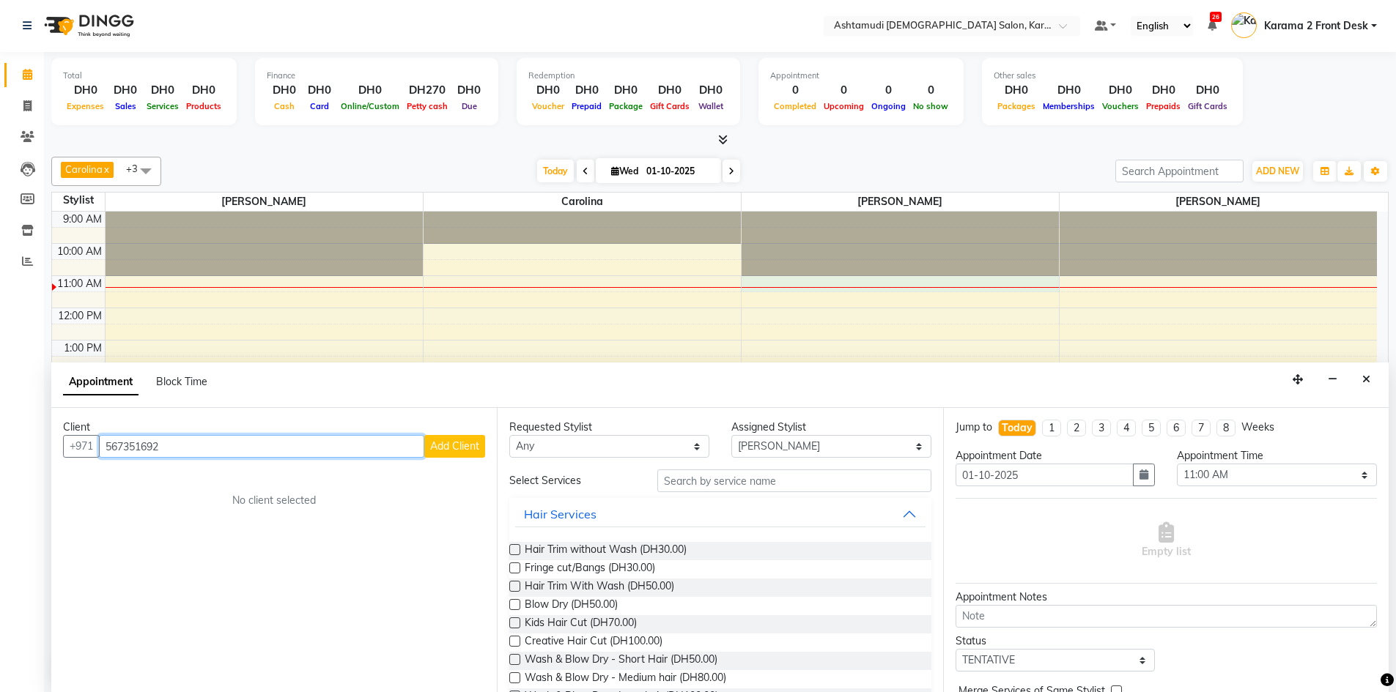
type input "567351692"
click at [464, 447] on span "Add Client" at bounding box center [454, 446] width 49 height 13
select select "3798"
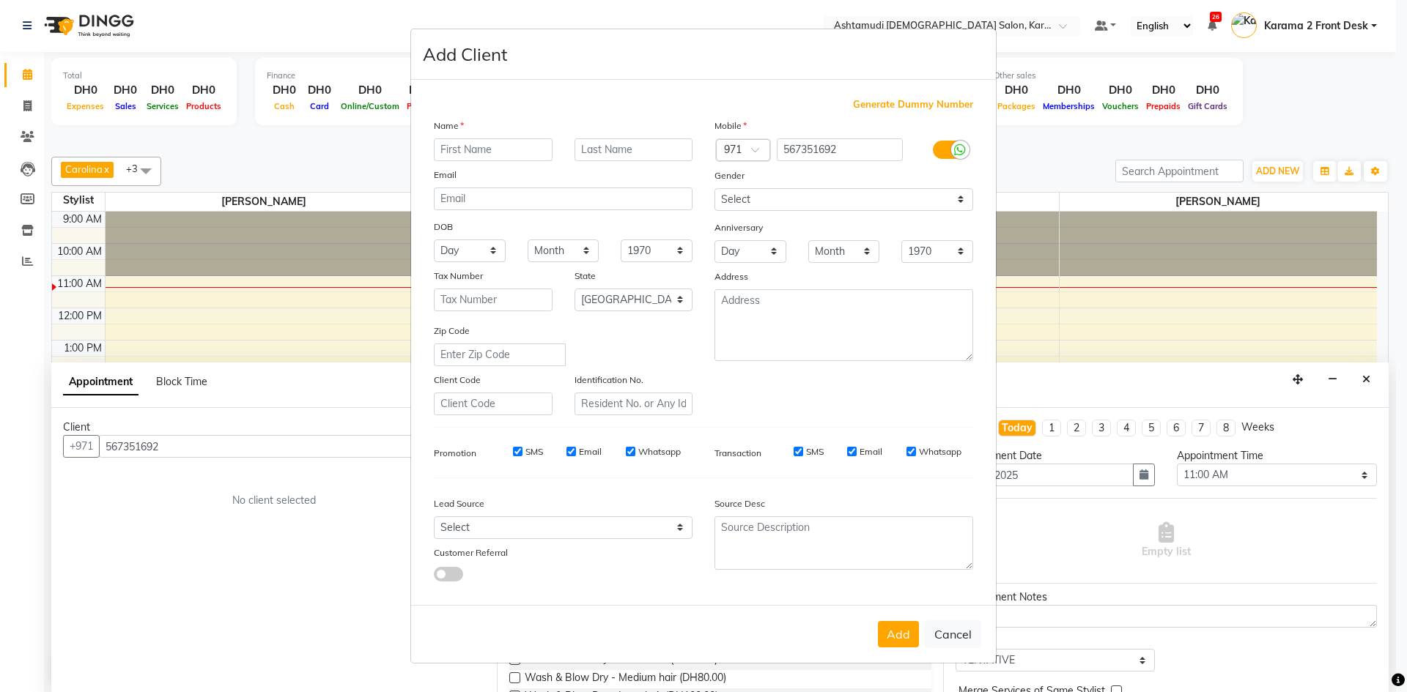
type input "a"
type input "[PERSON_NAME]"
drag, startPoint x: 807, startPoint y: 193, endPoint x: 805, endPoint y: 207, distance: 14.1
click at [807, 194] on select "Select [DEMOGRAPHIC_DATA] [DEMOGRAPHIC_DATA] Other Prefer Not To Say" at bounding box center [843, 199] width 259 height 23
select select "[DEMOGRAPHIC_DATA]"
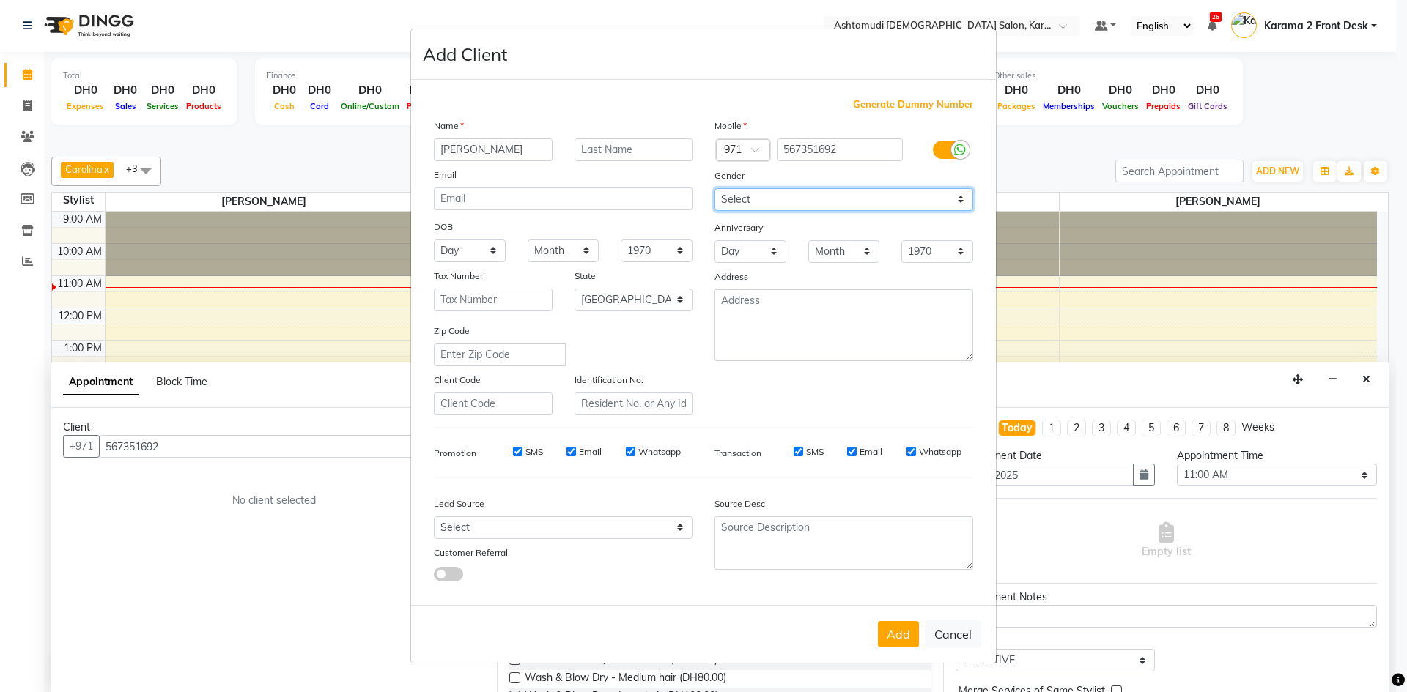
click at [714, 188] on select "Select [DEMOGRAPHIC_DATA] [DEMOGRAPHIC_DATA] Other Prefer Not To Say" at bounding box center [843, 199] width 259 height 23
click at [460, 251] on select "Day 01 02 03 04 05 06 07 08 09 10 11 12 13 14 15 16 17 18 19 20 21 22 23 24 25 …" at bounding box center [470, 251] width 72 height 23
select select "12"
click at [434, 240] on select "Day 01 02 03 04 05 06 07 08 09 10 11 12 13 14 15 16 17 18 19 20 21 22 23 24 25 …" at bounding box center [470, 251] width 72 height 23
drag, startPoint x: 574, startPoint y: 253, endPoint x: 572, endPoint y: 261, distance: 8.4
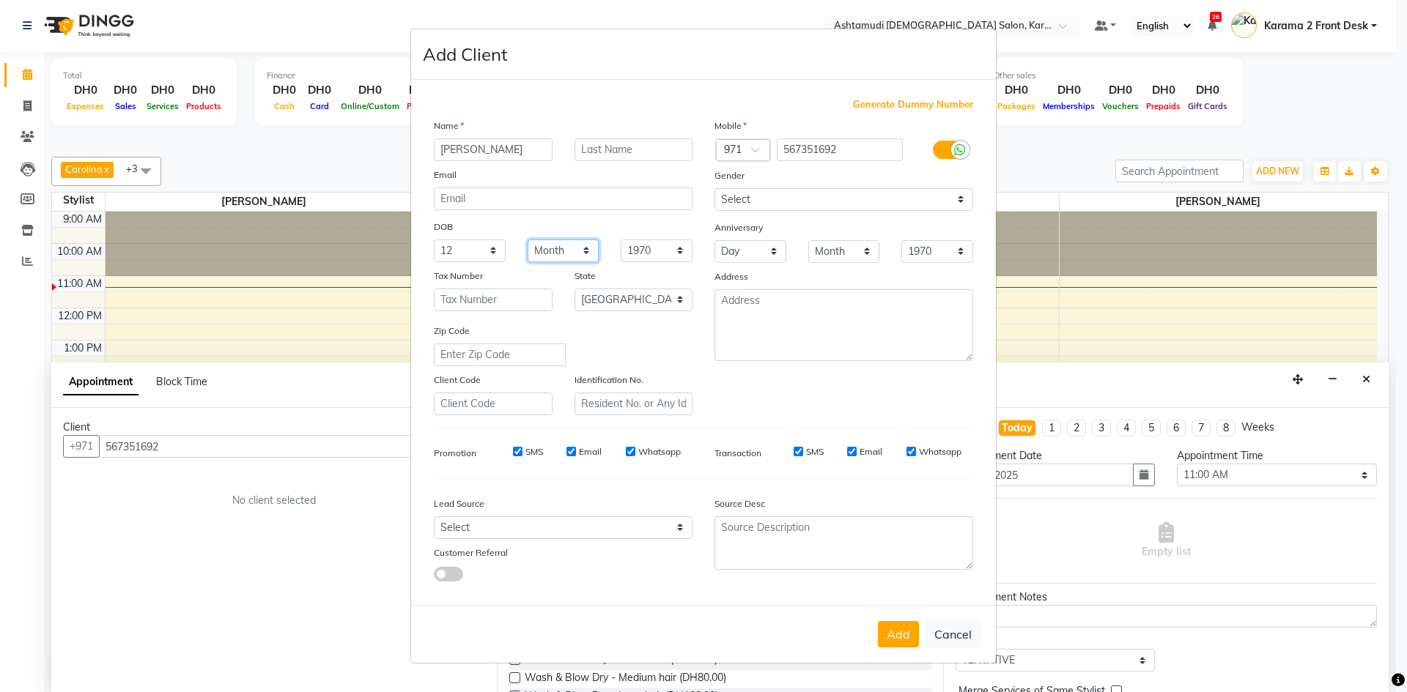
click at [574, 253] on select "Month January February March April May June July August September October Novem…" at bounding box center [563, 251] width 72 height 23
select select "08"
click at [527, 240] on select "Month January February March April May June July August September October Novem…" at bounding box center [563, 251] width 72 height 23
click at [648, 245] on select "1940 1941 1942 1943 1944 1945 1946 1947 1948 1949 1950 1951 1952 1953 1954 1955…" at bounding box center [656, 251] width 72 height 23
select select "1985"
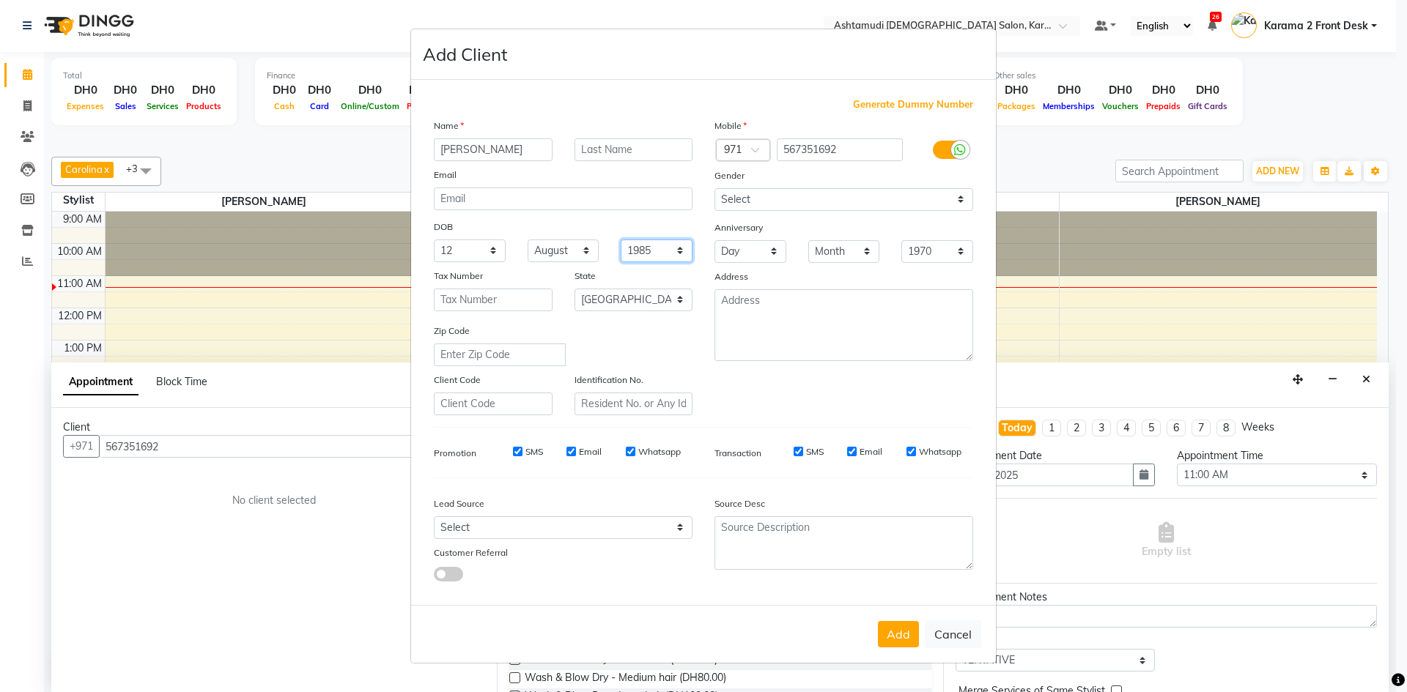
click at [620, 240] on select "1940 1941 1942 1943 1944 1945 1946 1947 1948 1949 1950 1951 1952 1953 1954 1955…" at bounding box center [656, 251] width 72 height 23
click at [906, 638] on button "Add" at bounding box center [898, 634] width 41 height 26
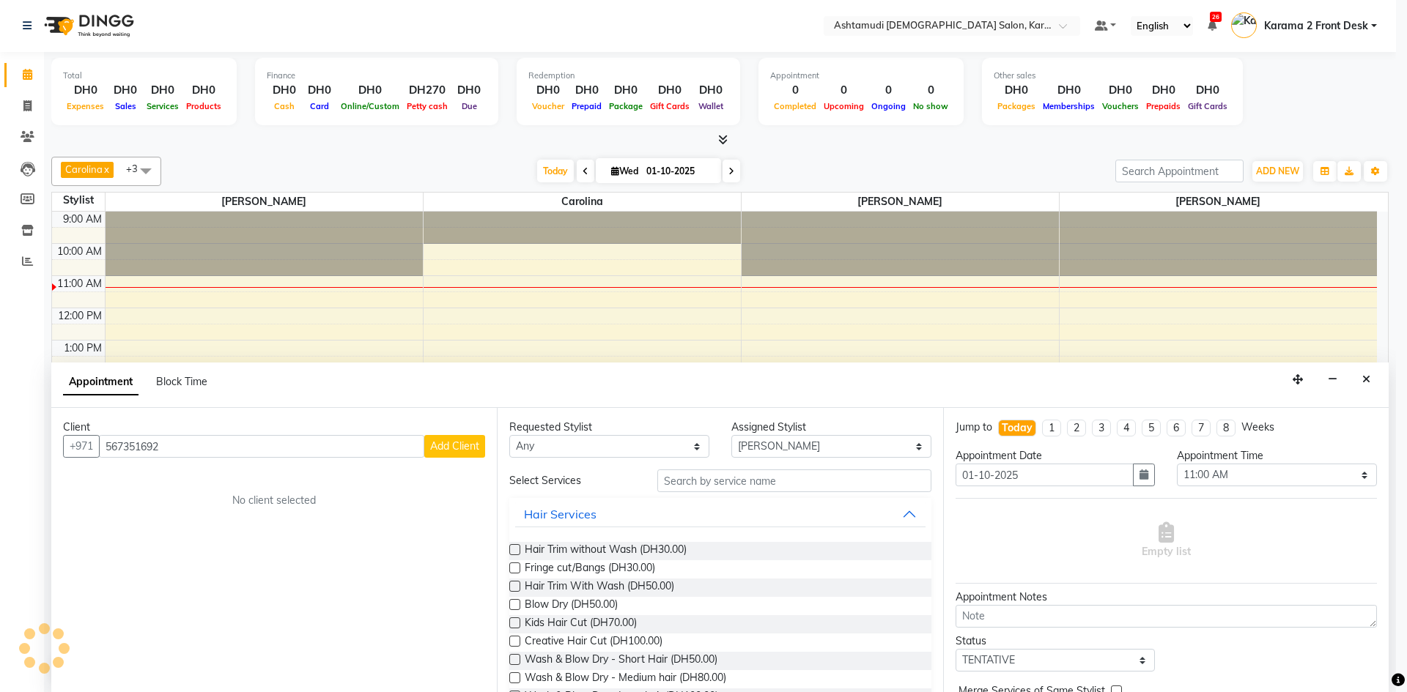
select select
select select "null"
select select
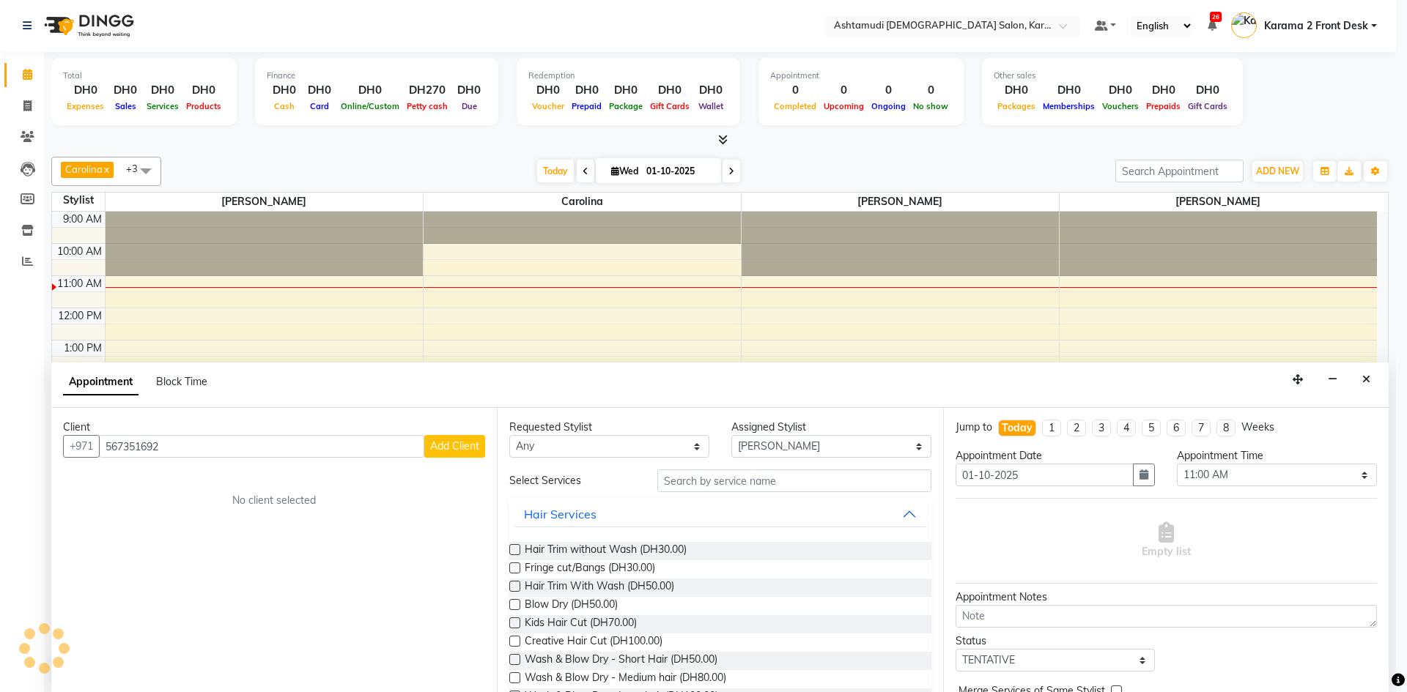
select select
checkbox input "false"
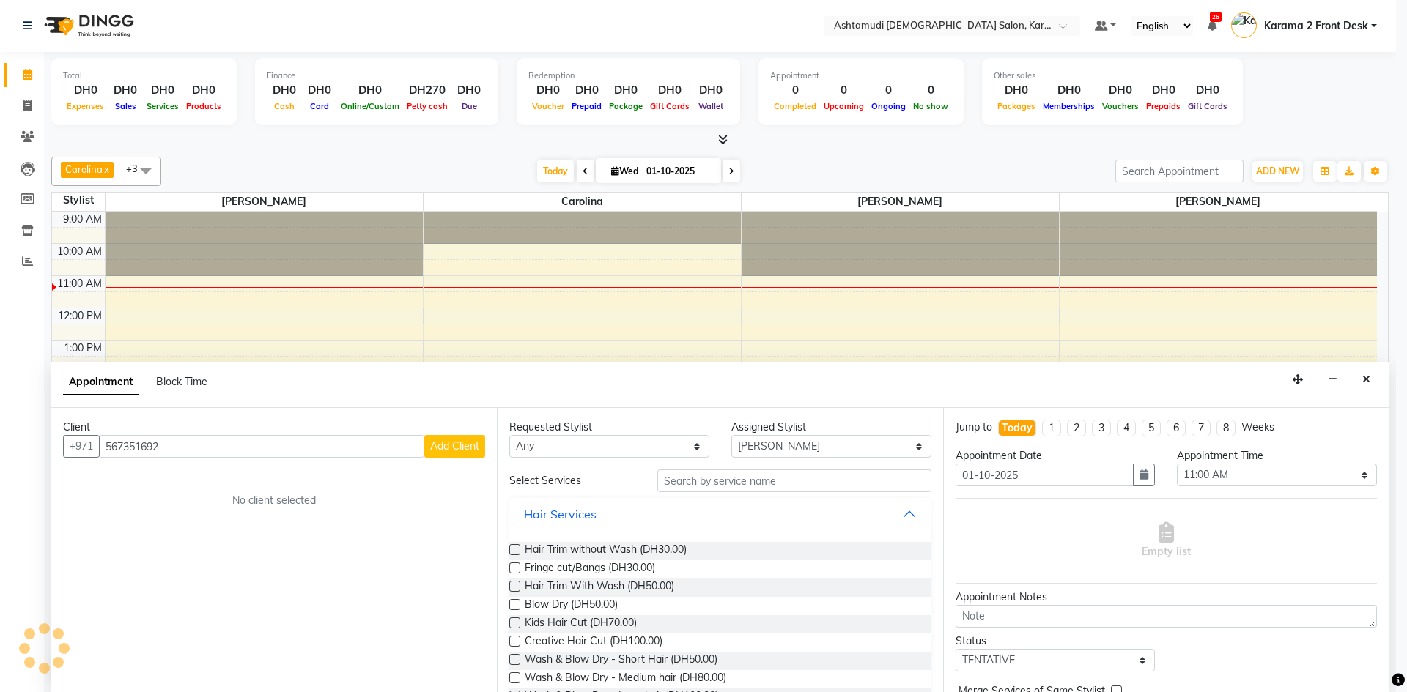
checkbox input "false"
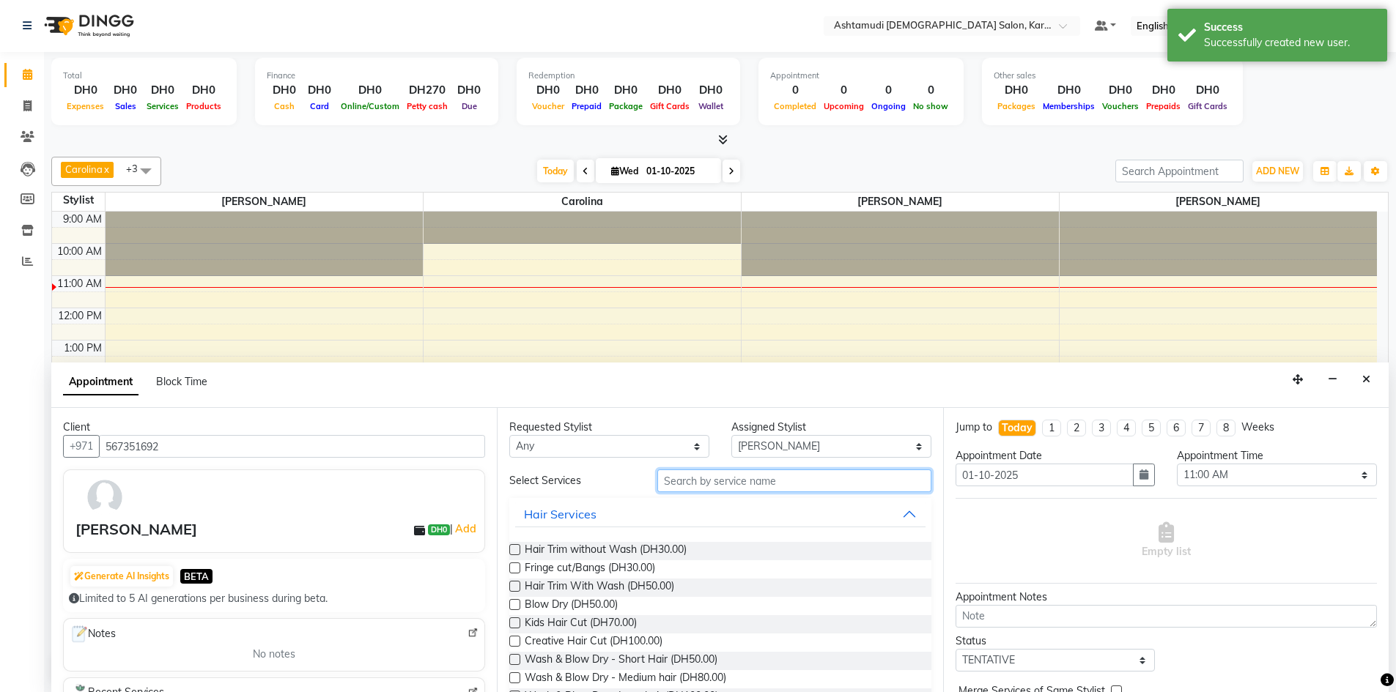
click at [697, 478] on input "text" at bounding box center [794, 481] width 274 height 23
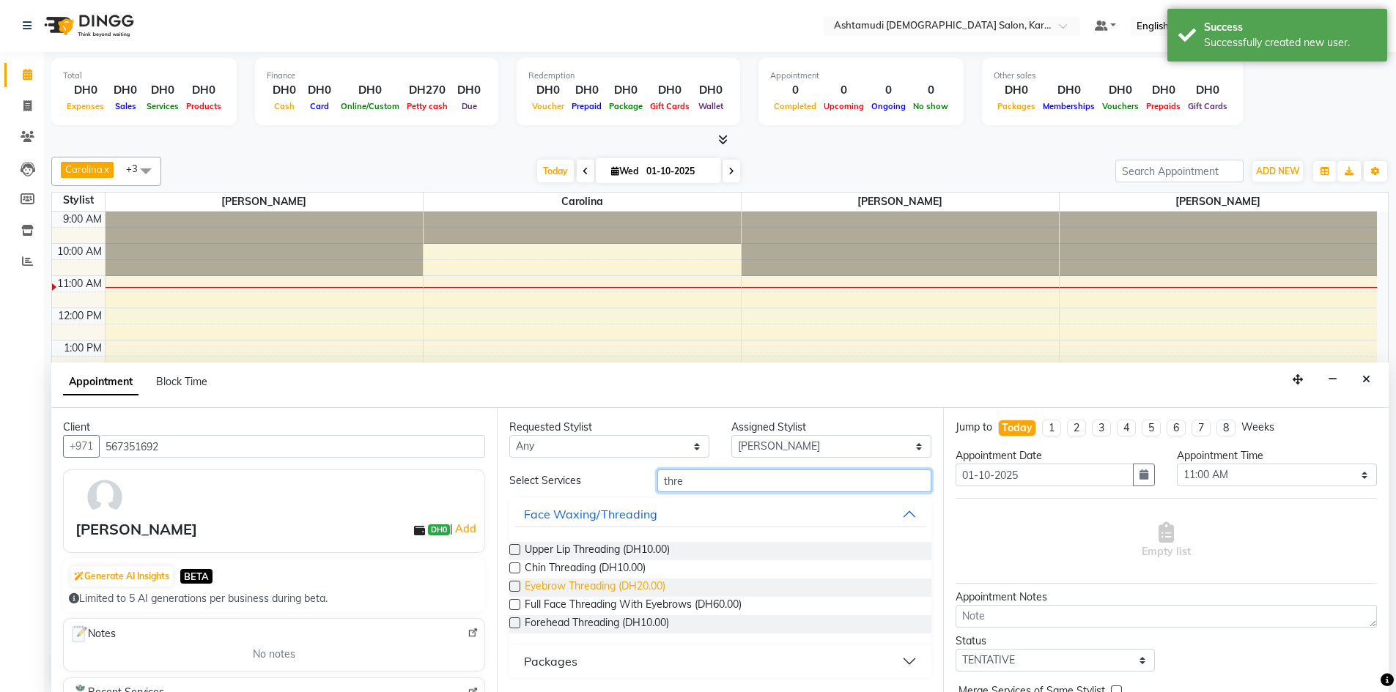
type input "thre"
drag, startPoint x: 589, startPoint y: 585, endPoint x: 847, endPoint y: 612, distance: 259.4
click at [625, 590] on span "Eyebrow Threading (DH20.00)" at bounding box center [595, 588] width 141 height 18
checkbox input "false"
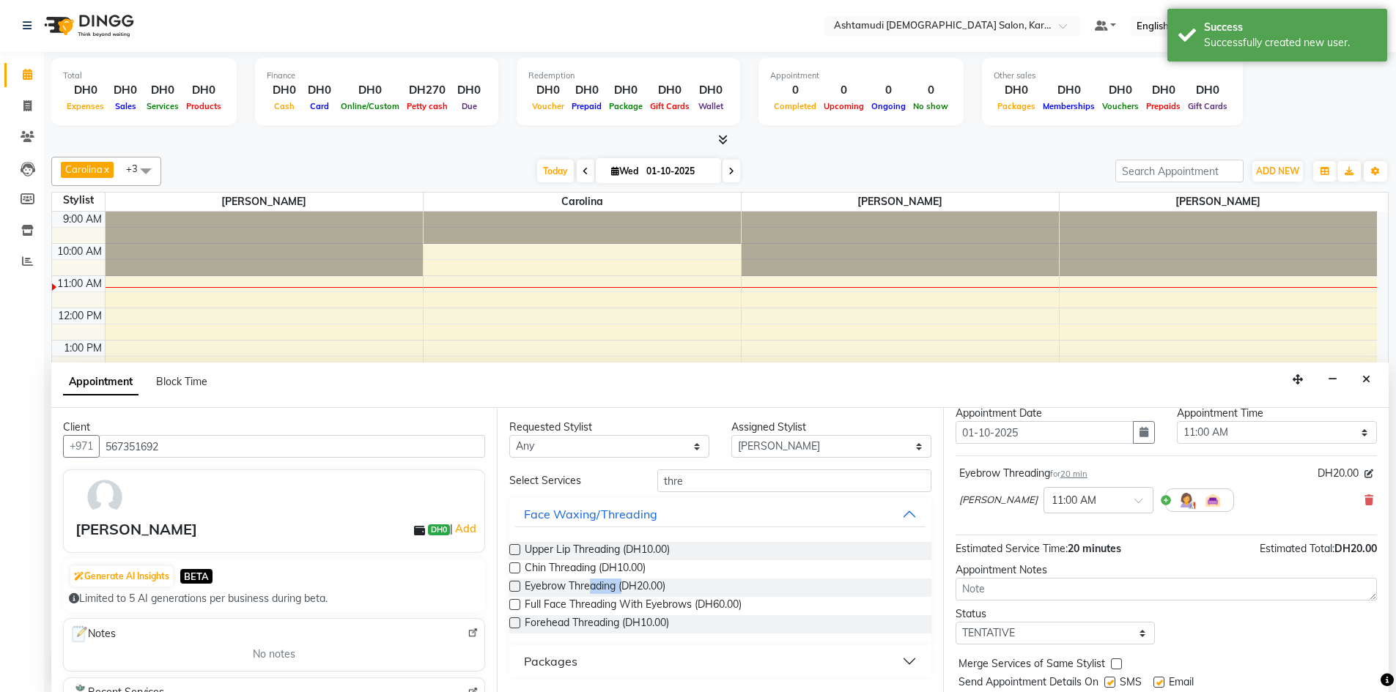
scroll to position [87, 0]
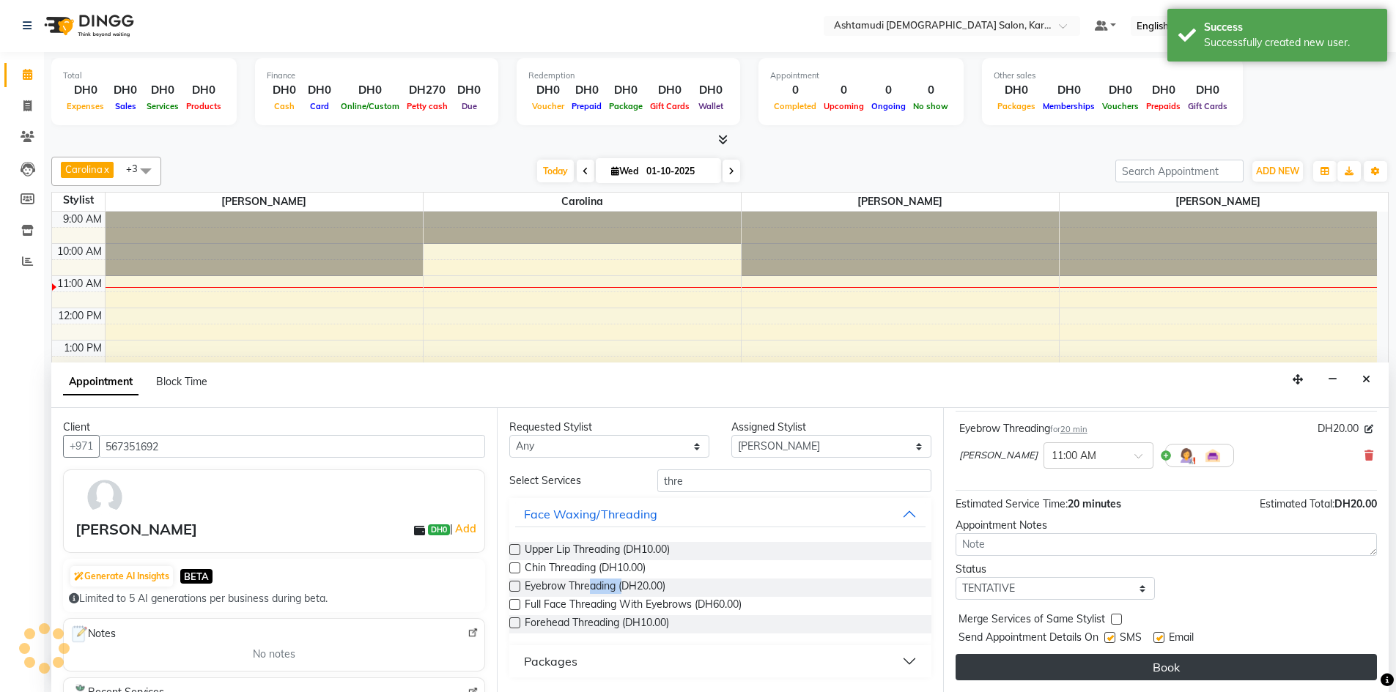
click at [1072, 659] on button "Book" at bounding box center [1165, 667] width 421 height 26
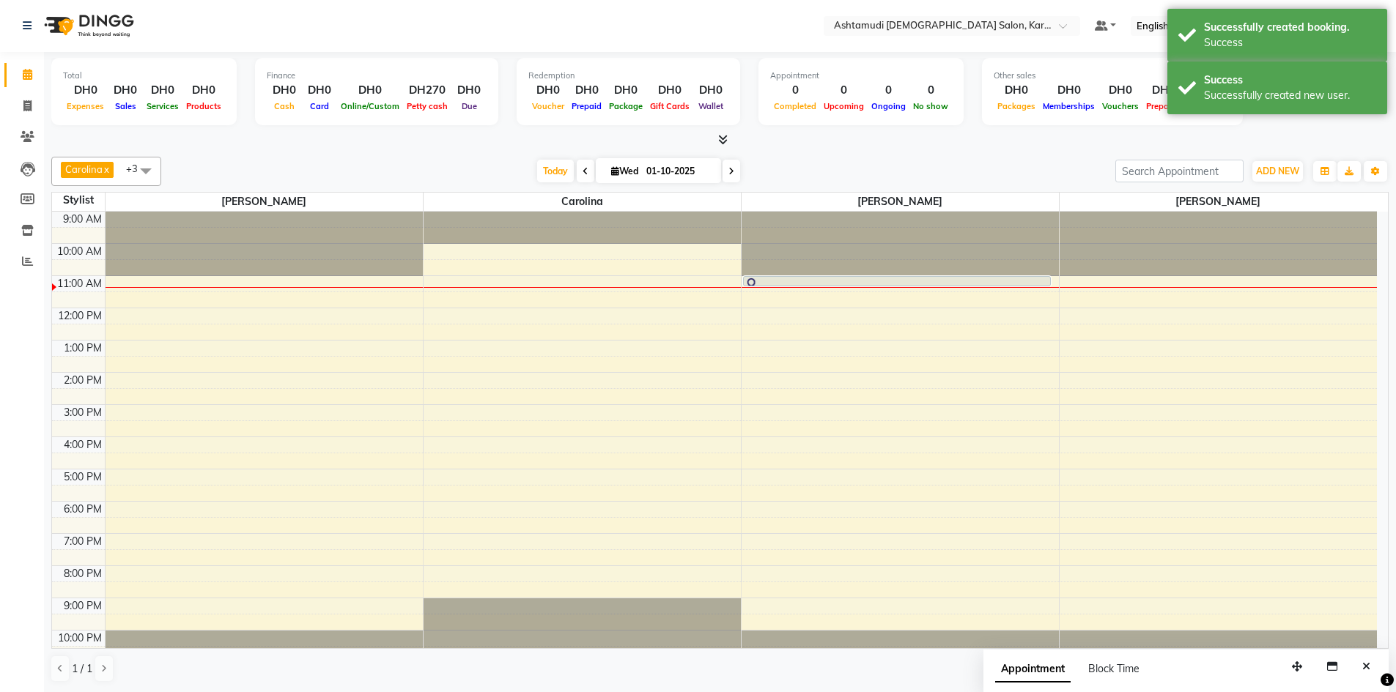
scroll to position [0, 0]
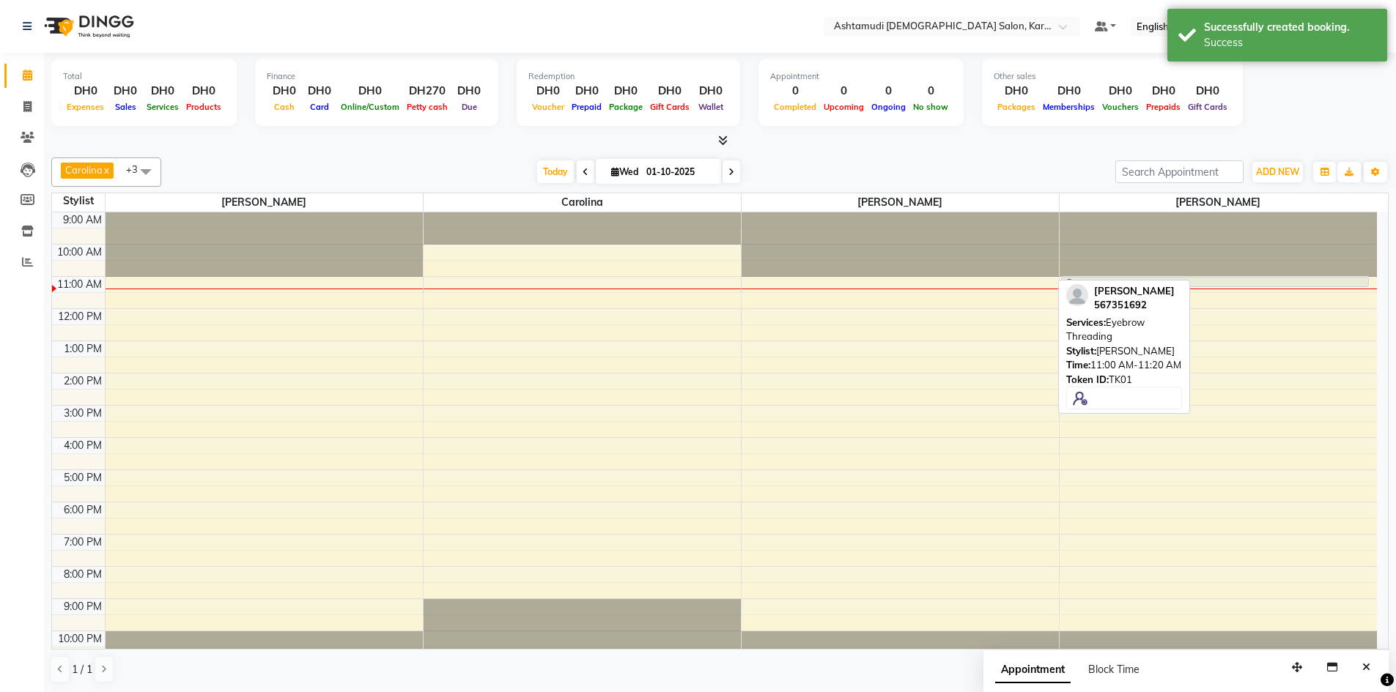
drag, startPoint x: 930, startPoint y: 281, endPoint x: 1101, endPoint y: 290, distance: 171.7
click at [1101, 290] on div "Carolina x [PERSON_NAME] x [PERSON_NAME] x [PERSON_NAME] x +3 Select All Babith…" at bounding box center [719, 421] width 1337 height 538
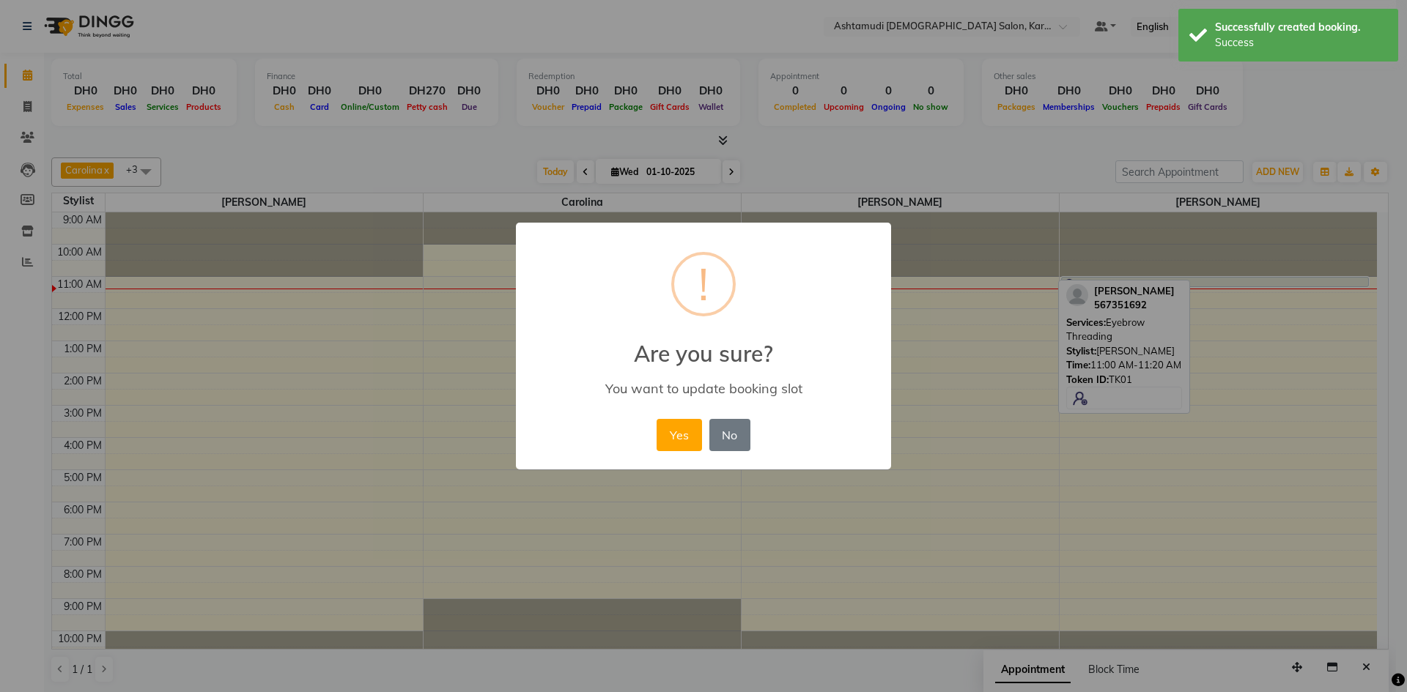
drag, startPoint x: 686, startPoint y: 432, endPoint x: 794, endPoint y: 374, distance: 123.2
click at [687, 430] on button "Yes" at bounding box center [678, 435] width 45 height 32
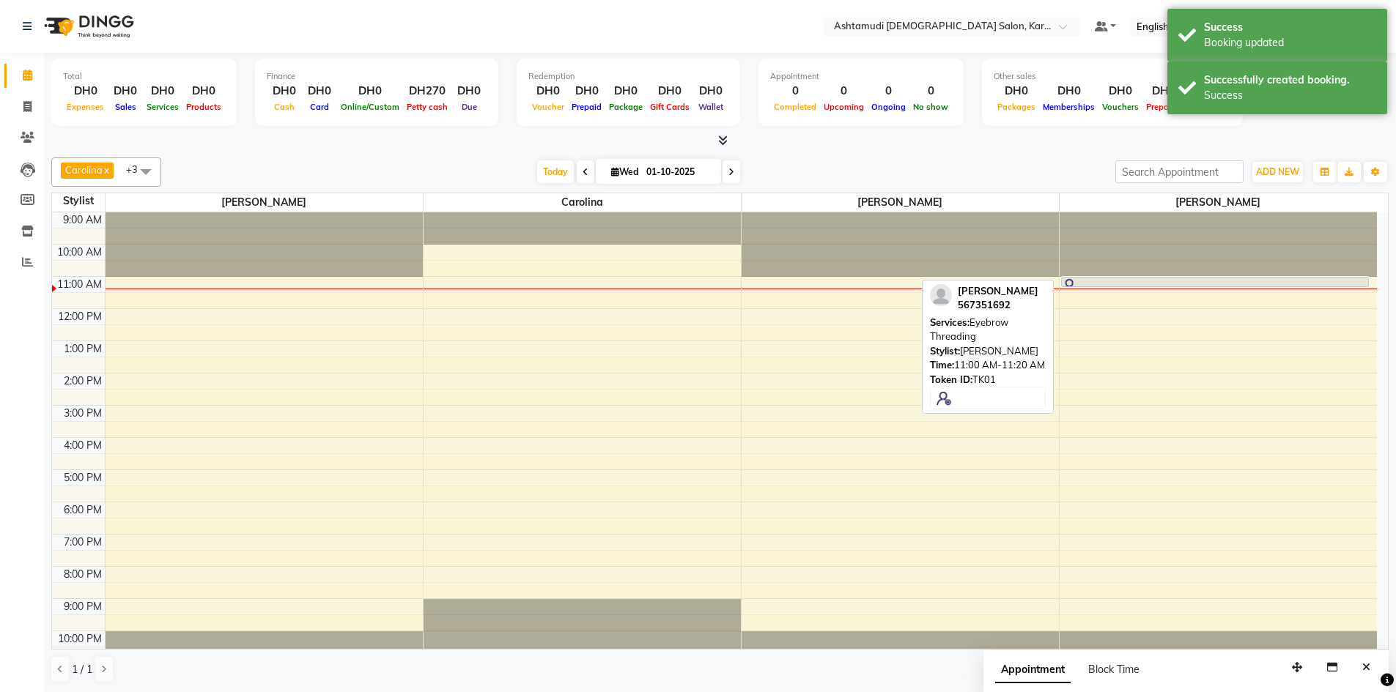
click at [1139, 277] on link "[PERSON_NAME], TK01, 11:00 AM-11:20 AM, Eyebrow Threading" at bounding box center [1215, 282] width 308 height 10
click at [1139, 279] on div at bounding box center [1214, 285] width 305 height 15
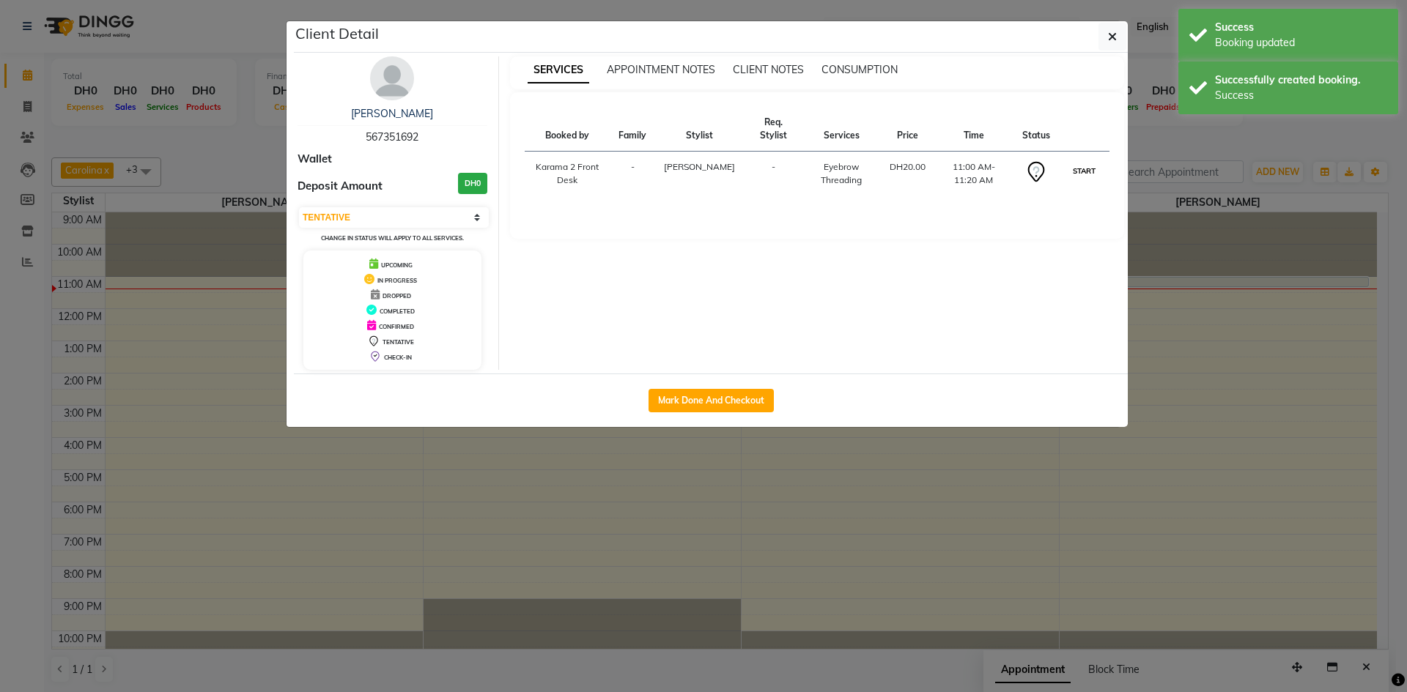
click at [1078, 167] on button "START" at bounding box center [1084, 171] width 30 height 18
select select "1"
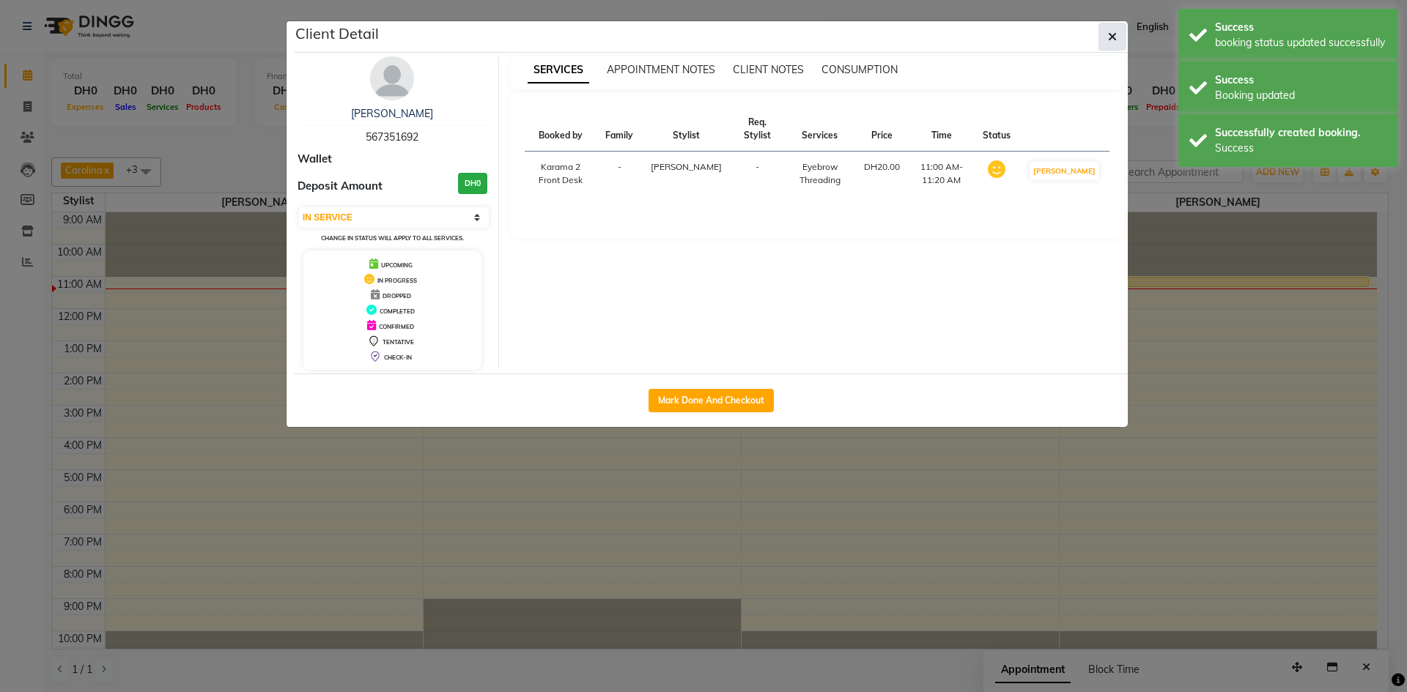
click at [1116, 33] on button "button" at bounding box center [1112, 37] width 28 height 28
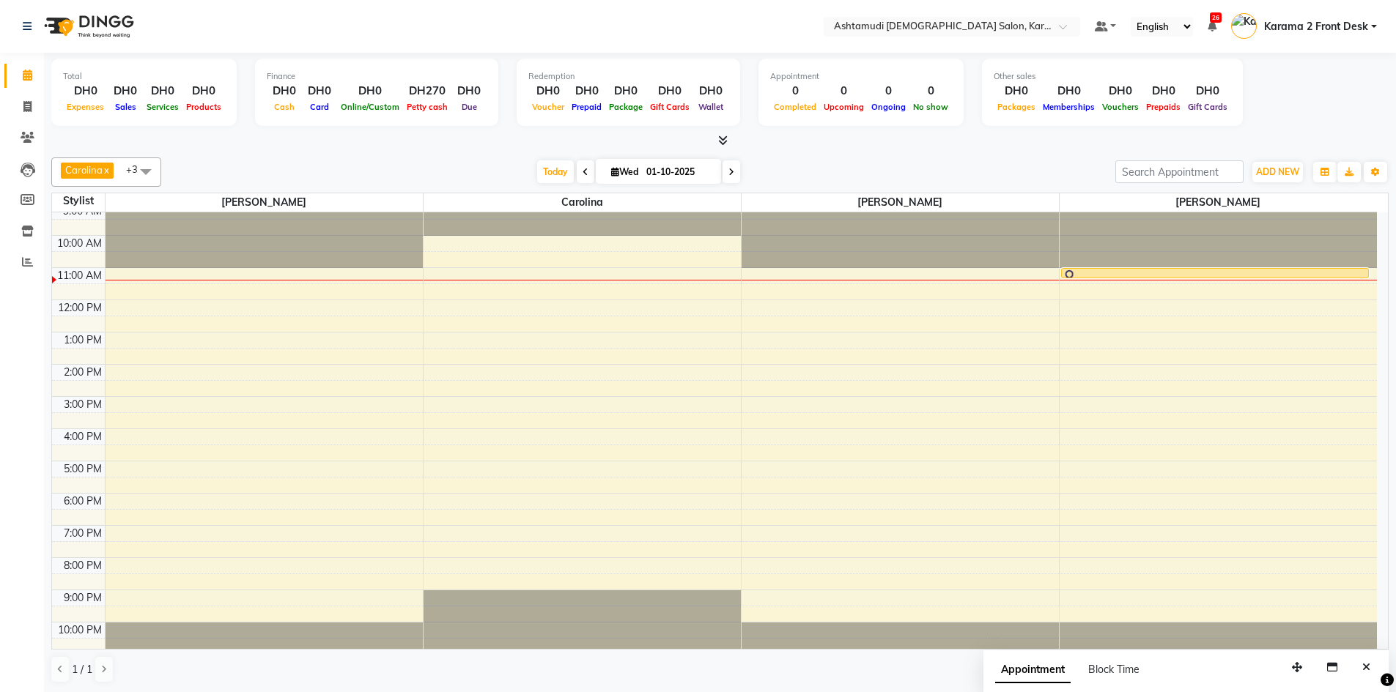
scroll to position [14, 0]
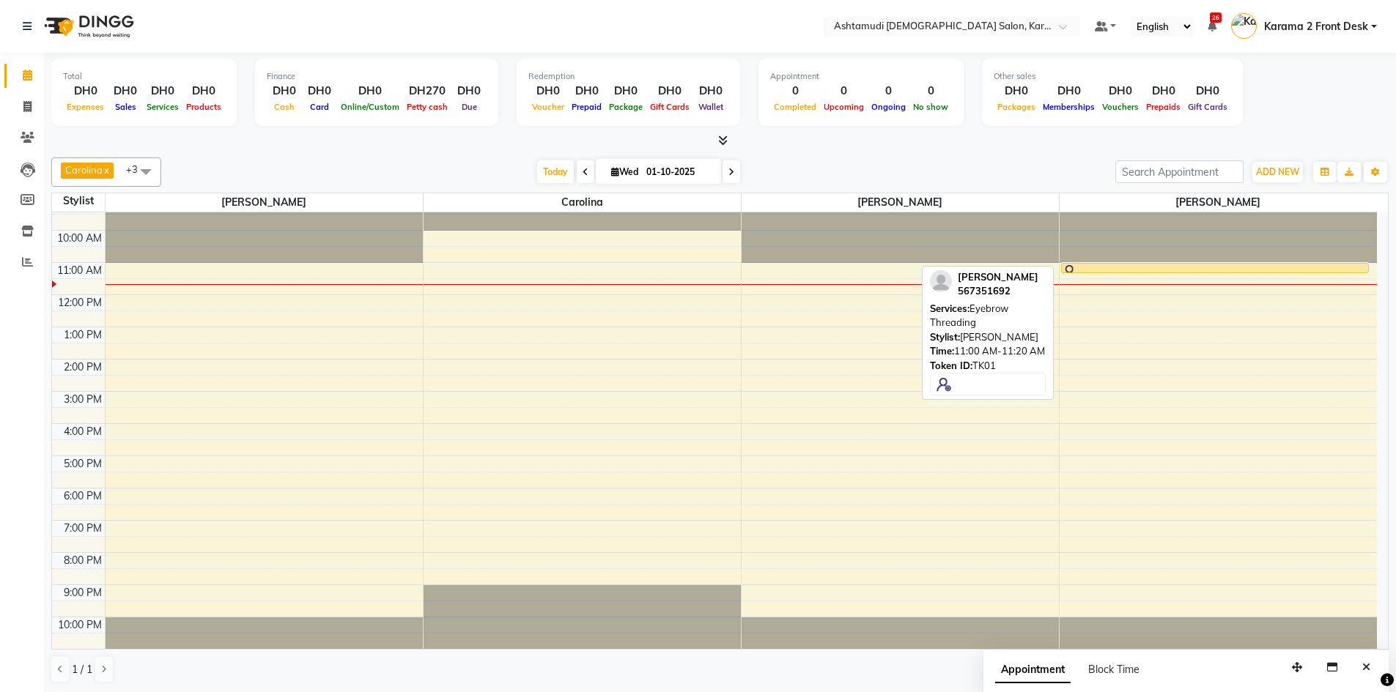
click at [1137, 267] on div at bounding box center [1214, 271] width 305 height 15
select select "1"
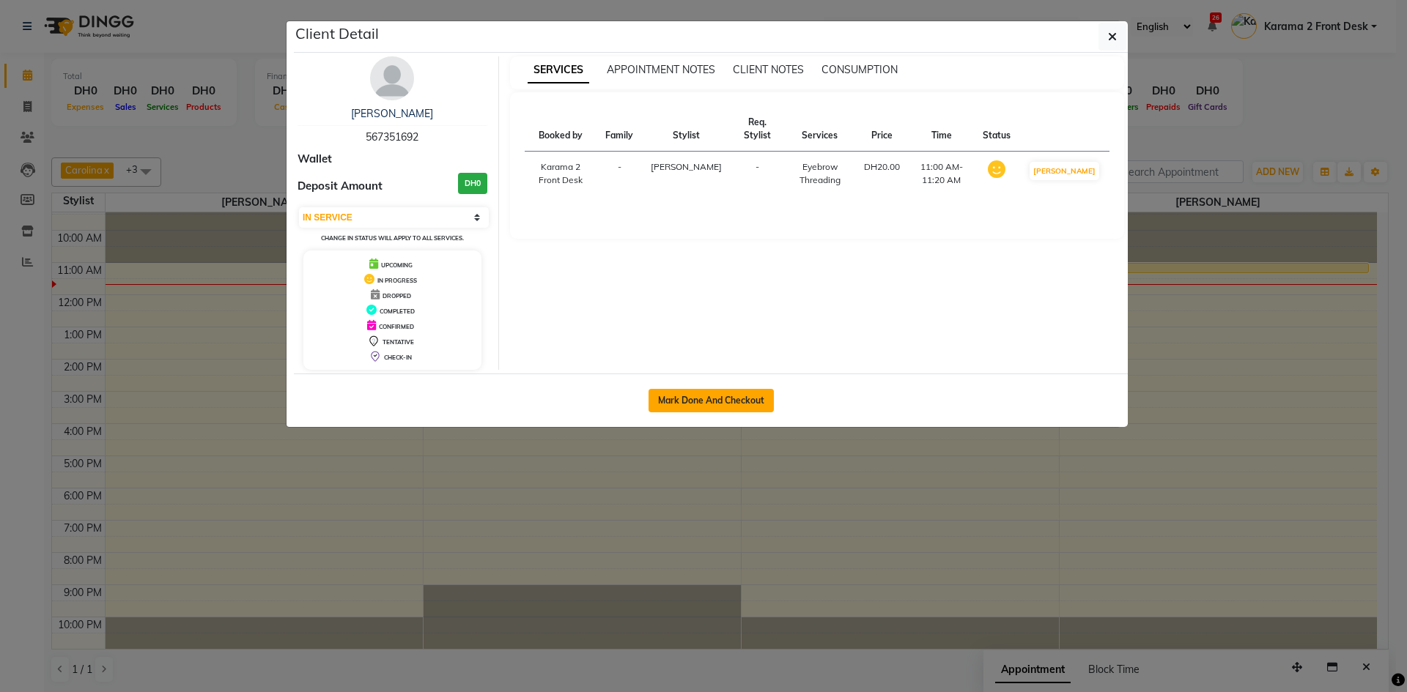
click at [741, 408] on button "Mark Done And Checkout" at bounding box center [710, 400] width 125 height 23
select select "service"
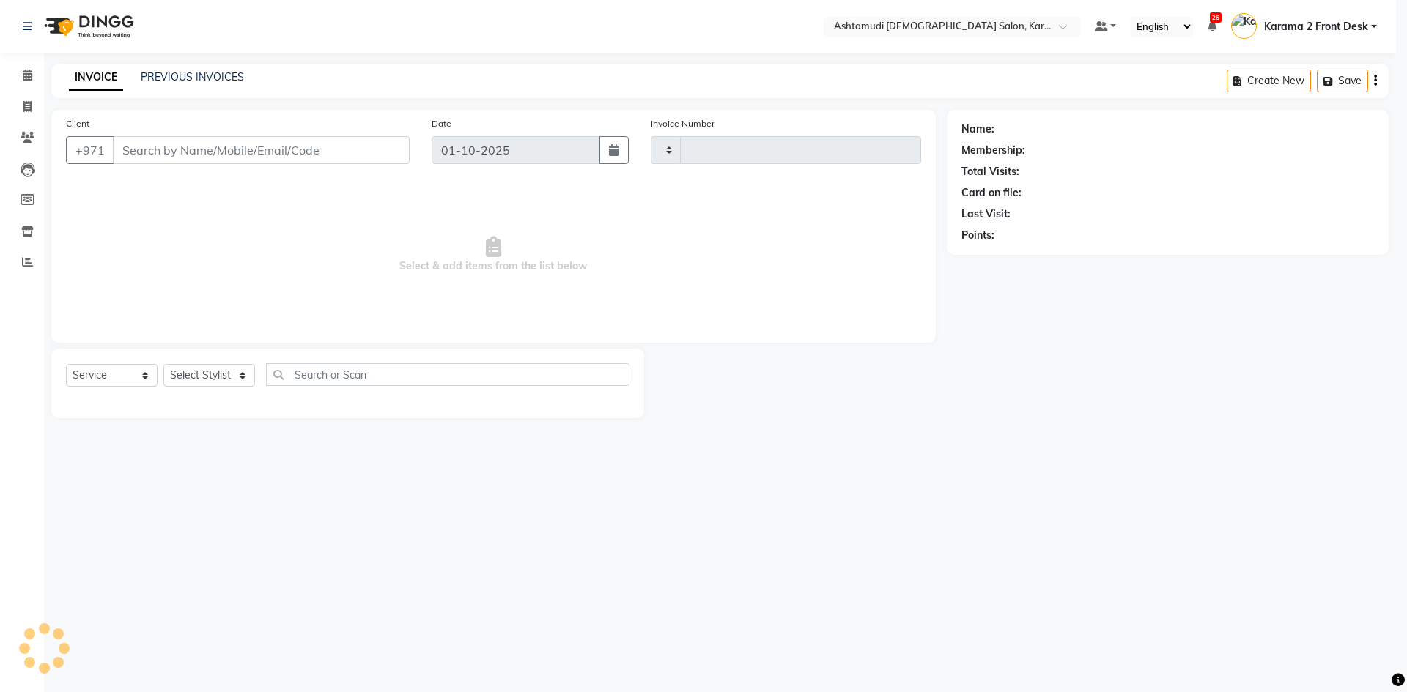
type input "2386"
select select "7424"
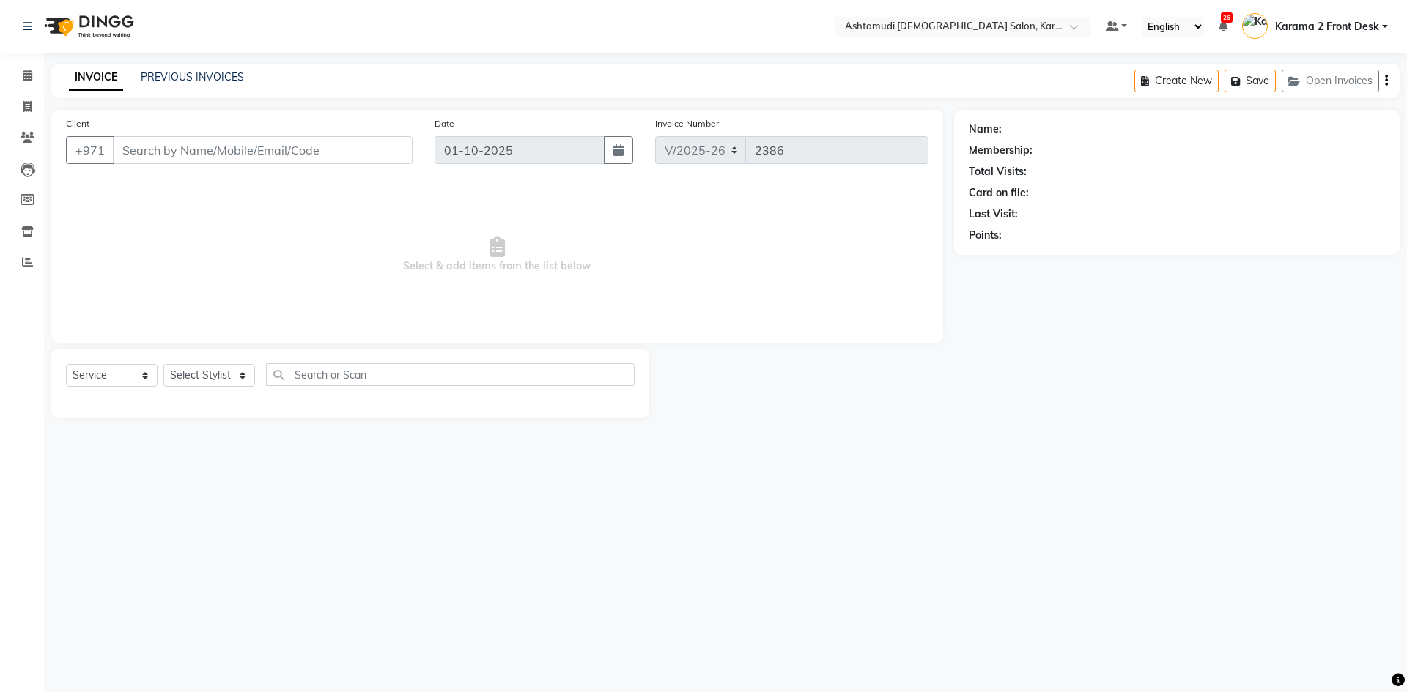
type input "567351692"
select select "81433"
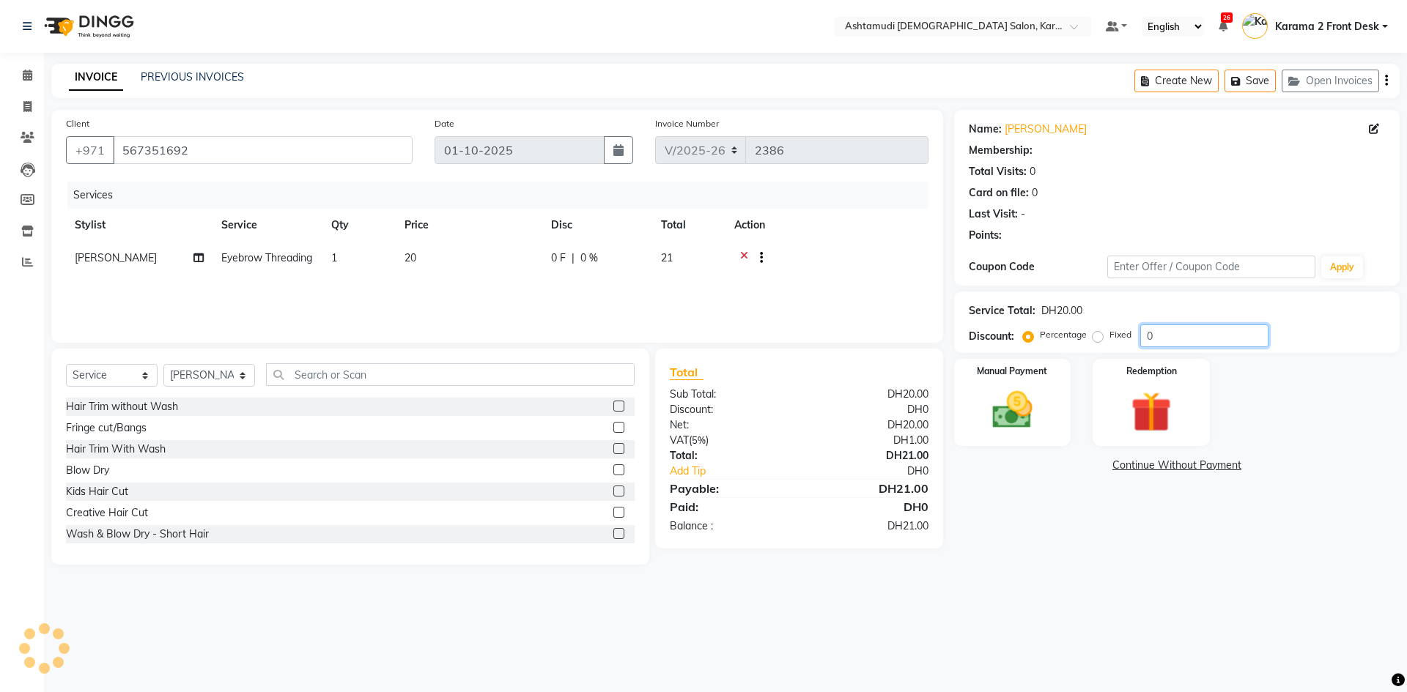
click at [1177, 340] on input "0" at bounding box center [1204, 336] width 128 height 23
type input "25"
drag, startPoint x: 1106, startPoint y: 511, endPoint x: 1099, endPoint y: 506, distance: 8.9
click at [1099, 509] on div "Name: [PERSON_NAME] Membership: No Active Membership Total Visits: 0 Card on fi…" at bounding box center [1182, 337] width 456 height 455
click at [1037, 429] on img at bounding box center [1012, 410] width 68 height 48
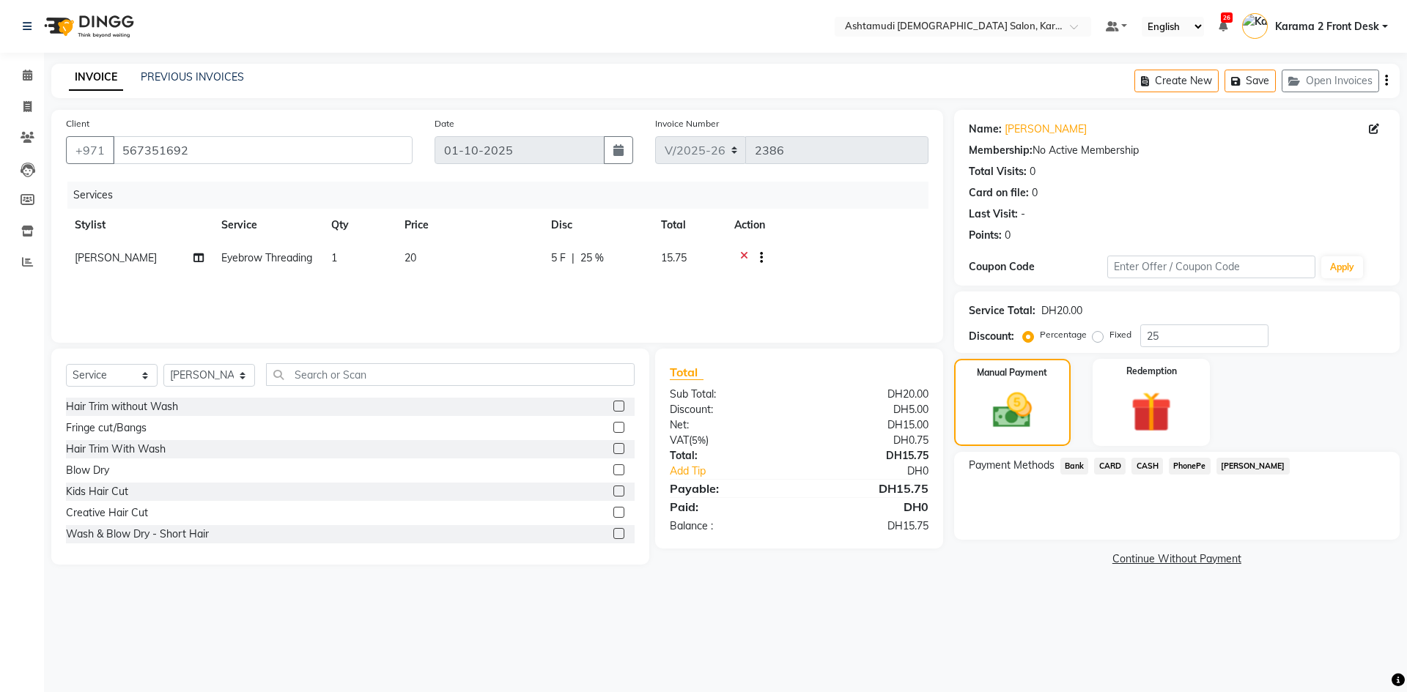
click at [1113, 462] on span "CARD" at bounding box center [1109, 466] width 31 height 17
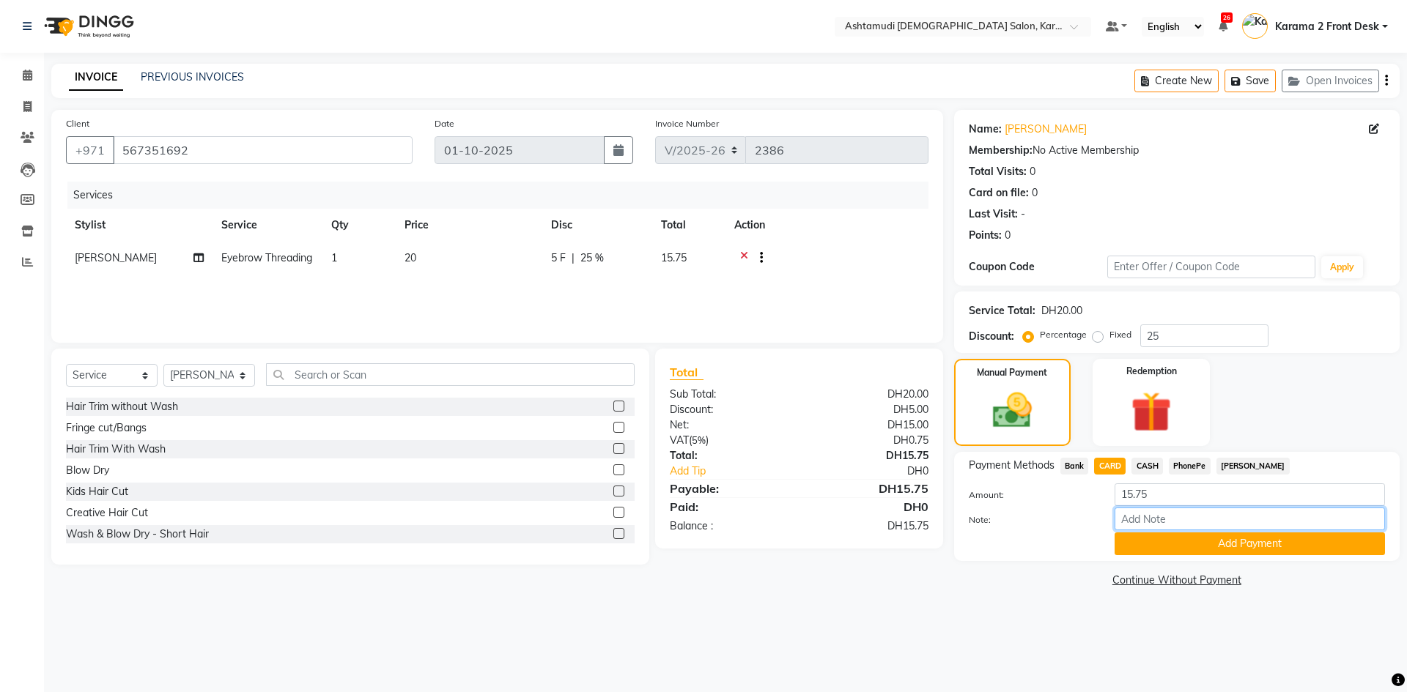
click at [1173, 516] on input "Note:" at bounding box center [1249, 519] width 270 height 23
type input "GEETA"
click at [1201, 543] on button "Add Payment" at bounding box center [1249, 544] width 270 height 23
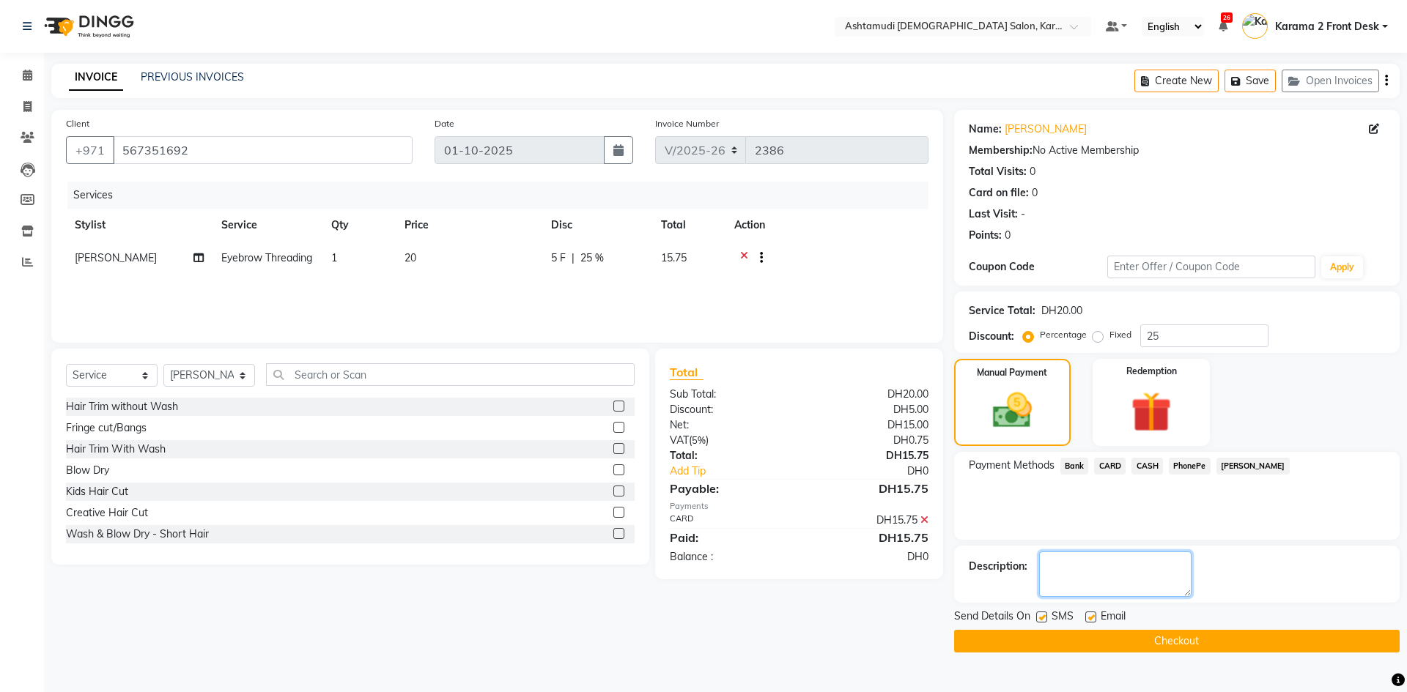
click at [1132, 575] on textarea at bounding box center [1115, 574] width 152 height 45
type textarea "3654"
click at [1162, 643] on button "Checkout" at bounding box center [1176, 641] width 445 height 23
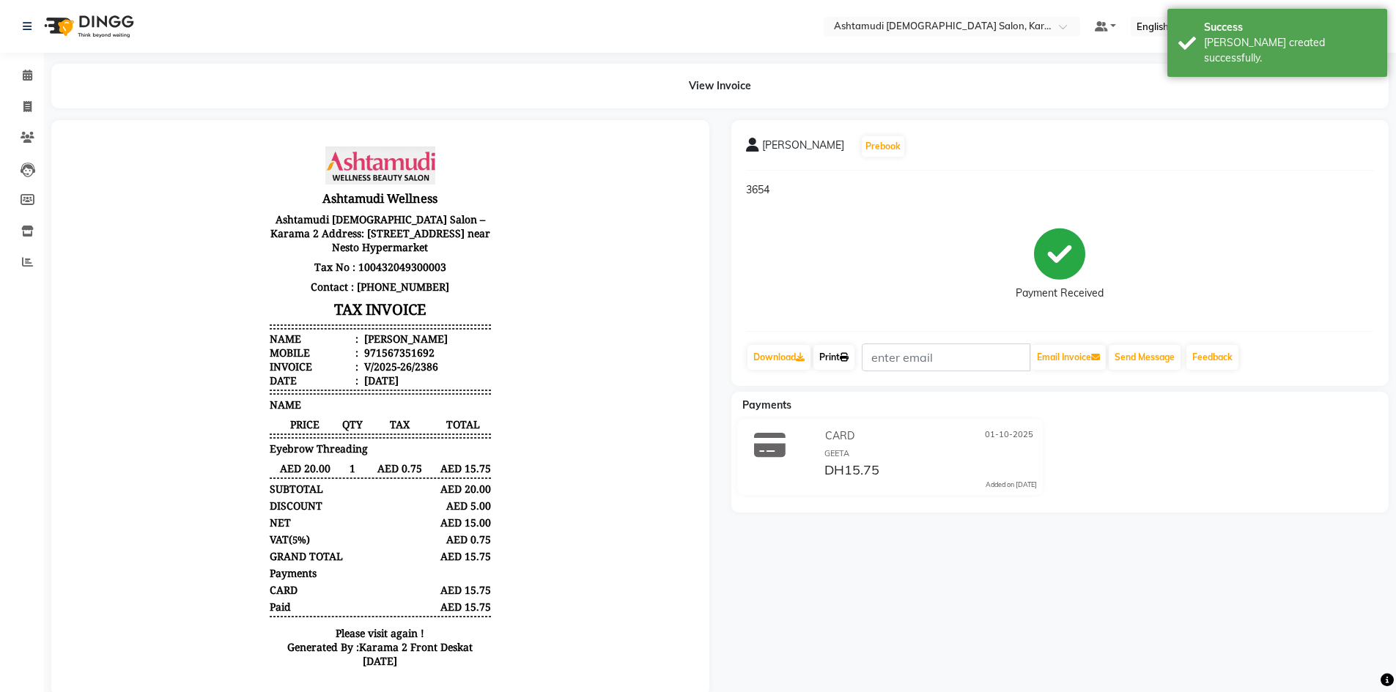
click at [831, 352] on link "Print" at bounding box center [833, 357] width 41 height 25
click at [40, 75] on span at bounding box center [28, 75] width 26 height 17
